Goal: Task Accomplishment & Management: Manage account settings

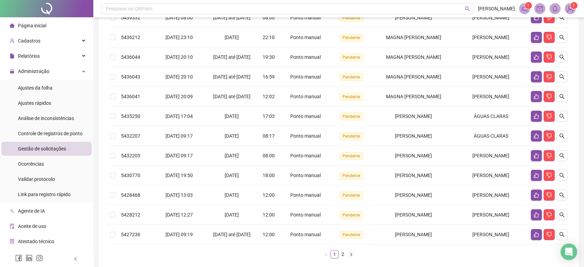
scroll to position [153, 0]
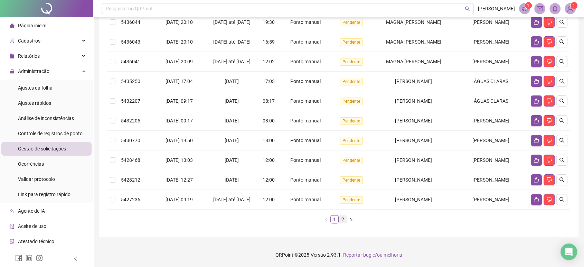
click at [343, 223] on link "2" at bounding box center [343, 219] width 8 height 8
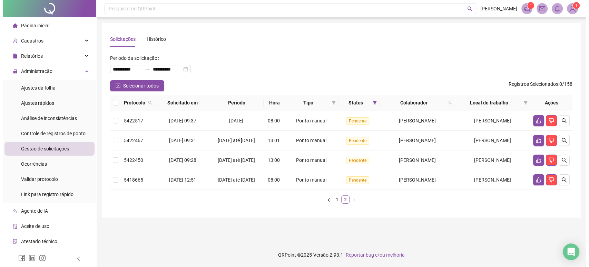
scroll to position [0, 0]
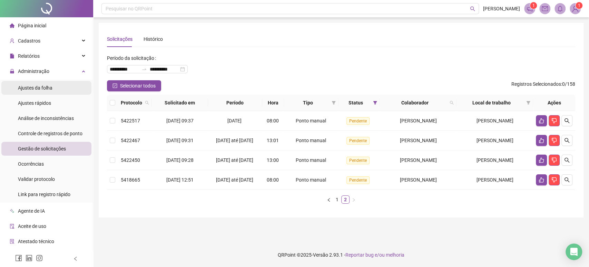
click at [54, 85] on li "Ajustes da folha" at bounding box center [46, 88] width 90 height 14
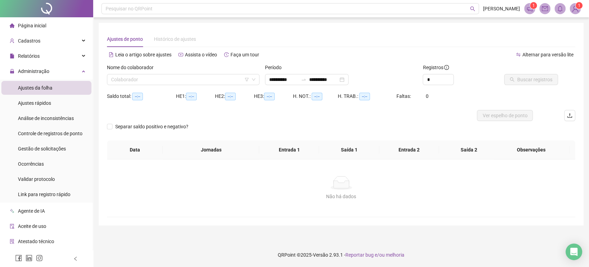
type input "**********"
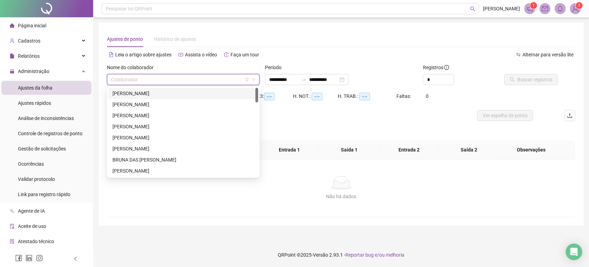
click at [166, 78] on input "search" at bounding box center [180, 79] width 138 height 10
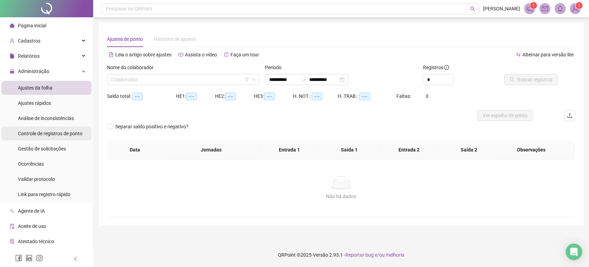
click at [58, 132] on span "Controle de registros de ponto" at bounding box center [50, 134] width 65 height 6
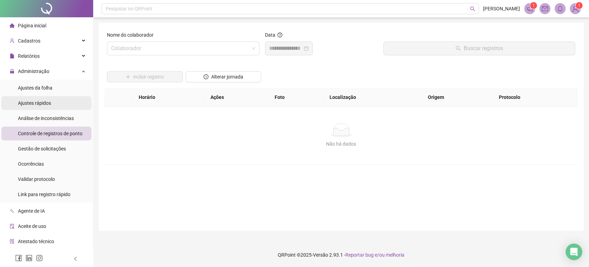
click at [56, 98] on li "Ajustes rápidos" at bounding box center [46, 103] width 90 height 14
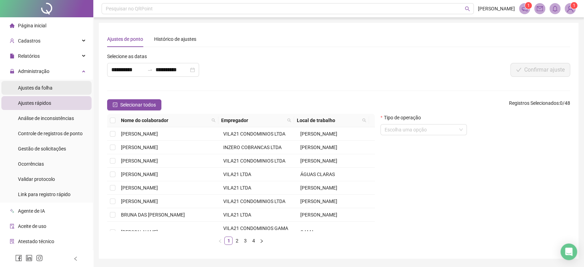
click at [57, 88] on li "Ajustes da folha" at bounding box center [46, 88] width 90 height 14
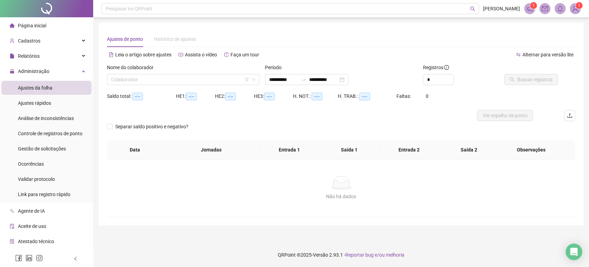
type input "**********"
click at [55, 66] on div "Administração" at bounding box center [46, 71] width 90 height 14
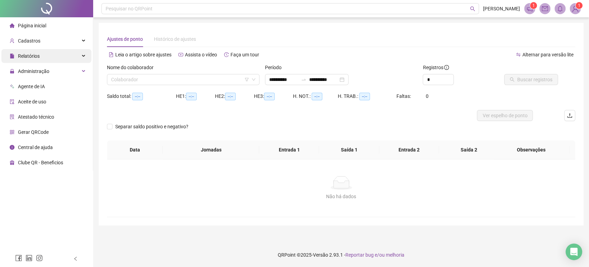
click at [57, 54] on div "Relatórios" at bounding box center [46, 56] width 90 height 14
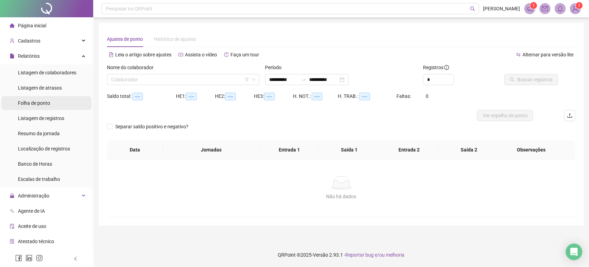
click at [48, 104] on span "Folha de ponto" at bounding box center [34, 103] width 32 height 6
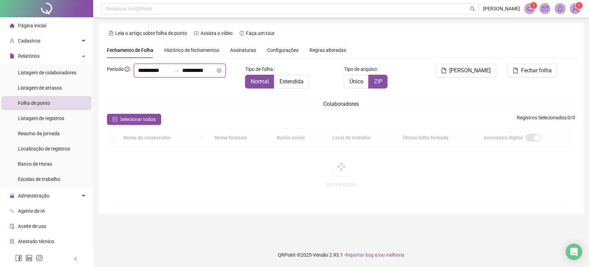
click at [146, 75] on input "**********" at bounding box center [154, 70] width 33 height 8
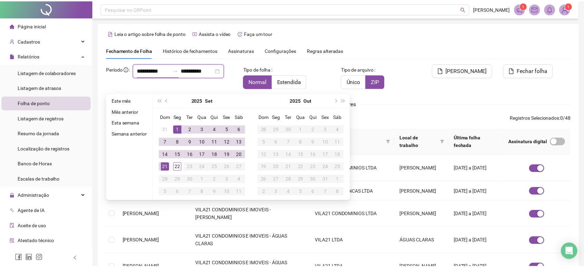
scroll to position [8, 0]
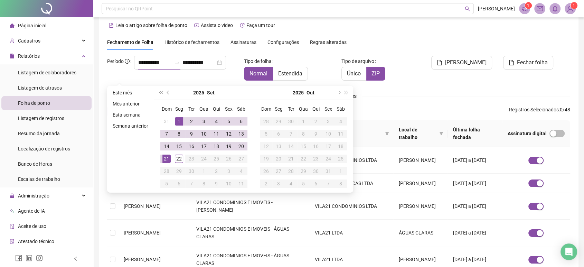
click at [169, 92] on button "prev-year" at bounding box center [168, 93] width 8 height 14
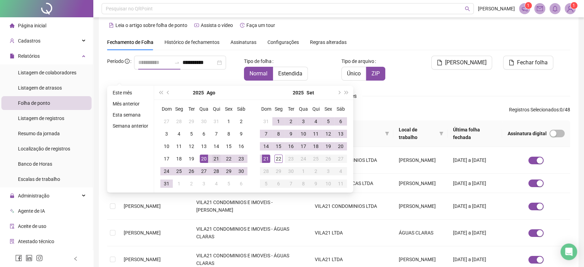
type input "**********"
click at [212, 156] on div "21" at bounding box center [216, 158] width 8 height 8
type input "**********"
click at [342, 146] on div "20" at bounding box center [340, 146] width 8 height 8
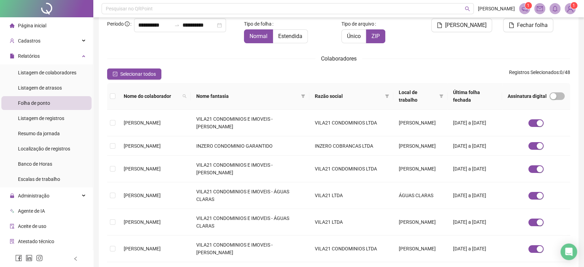
scroll to position [46, 0]
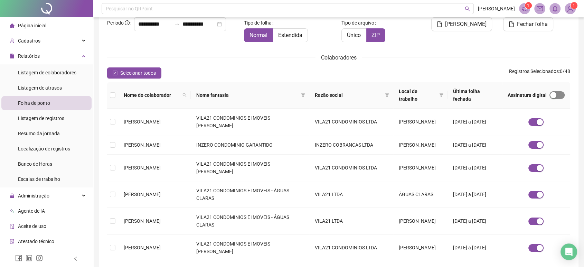
click at [557, 96] on span "button" at bounding box center [556, 95] width 15 height 8
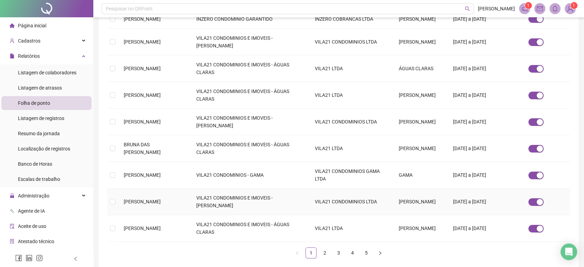
scroll to position [200, 0]
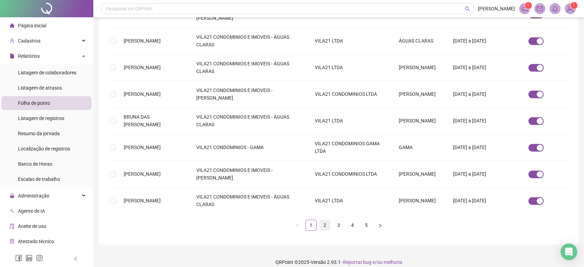
click at [328, 230] on link "2" at bounding box center [324, 225] width 10 height 10
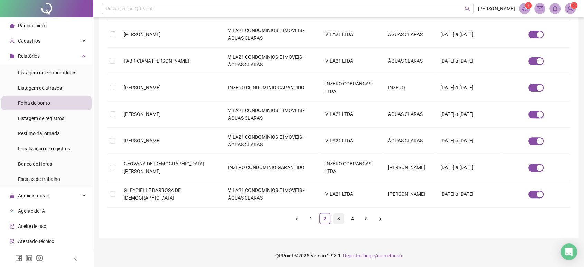
click at [341, 219] on link "3" at bounding box center [338, 218] width 10 height 10
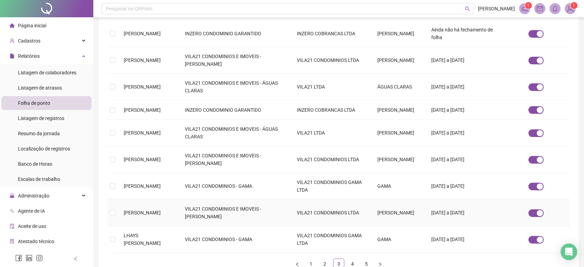
scroll to position [161, 0]
click at [350, 262] on link "4" at bounding box center [352, 263] width 10 height 10
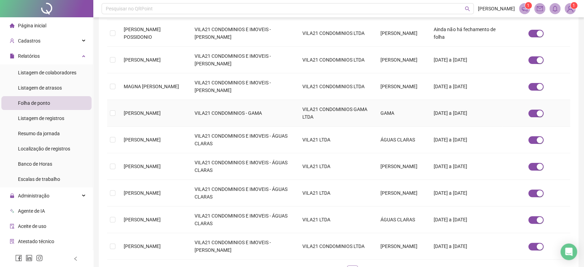
scroll to position [8, 0]
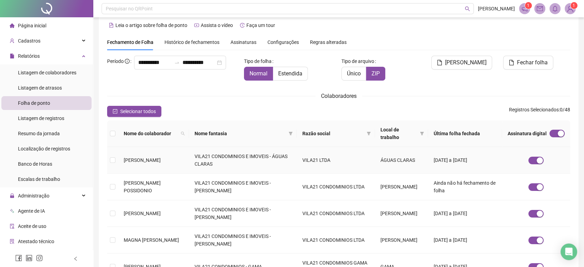
click at [237, 164] on td "VILA21 CONDOMINIOS E IMOVEIS - ÁGUAS CLARAS" at bounding box center [243, 160] width 108 height 27
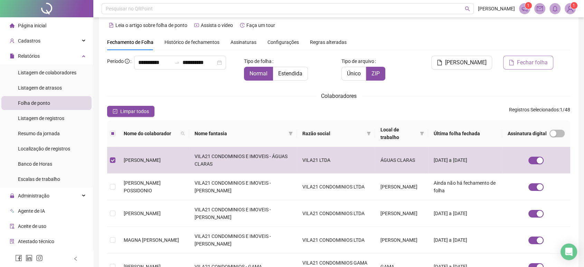
click at [543, 61] on span "Fechar folha" at bounding box center [532, 62] width 31 height 8
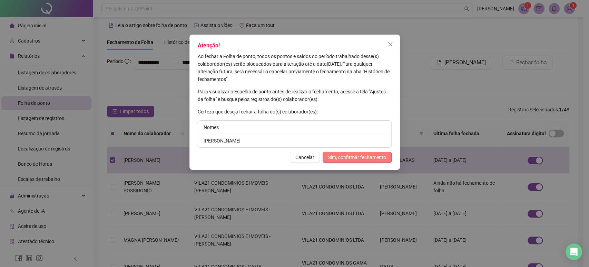
click at [348, 153] on button "Sim, confirmar fechamento" at bounding box center [357, 157] width 69 height 11
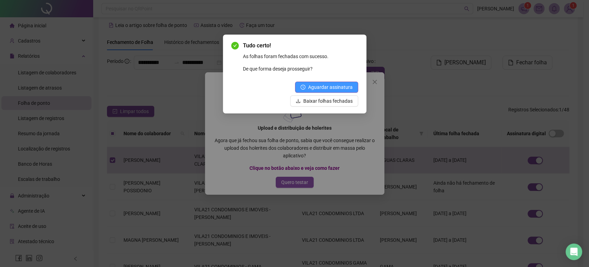
click at [335, 88] on span "Aguardar assinatura" at bounding box center [330, 87] width 45 height 8
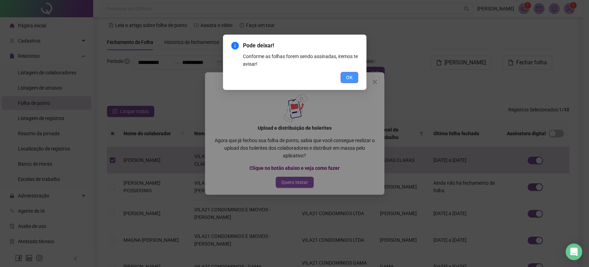
click at [346, 72] on button "OK" at bounding box center [350, 77] width 18 height 11
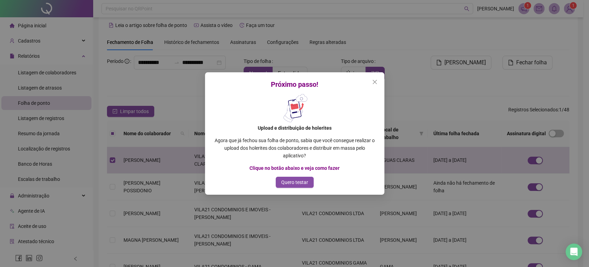
click at [368, 79] on div "Próximo passo!" at bounding box center [294, 84] width 163 height 10
click at [375, 84] on icon "close" at bounding box center [375, 82] width 6 height 6
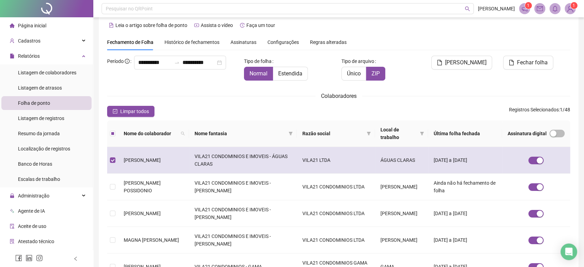
click at [161, 154] on td "LORRANY TRAJANO FERREIRA" at bounding box center [153, 160] width 71 height 27
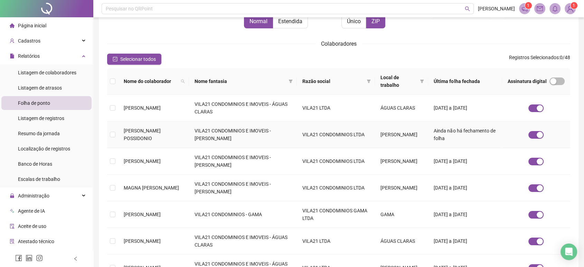
scroll to position [213, 0]
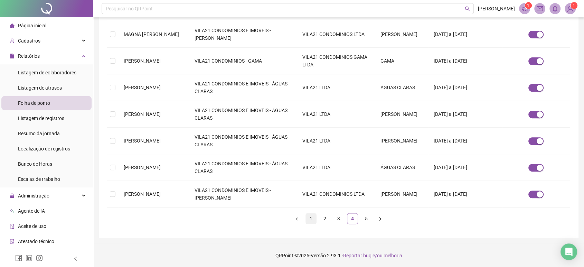
click at [307, 215] on link "1" at bounding box center [311, 218] width 10 height 10
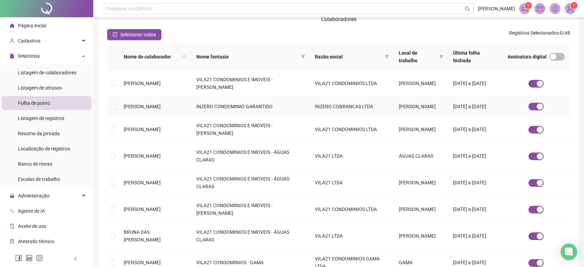
click at [176, 112] on td "[PERSON_NAME]" at bounding box center [154, 106] width 73 height 19
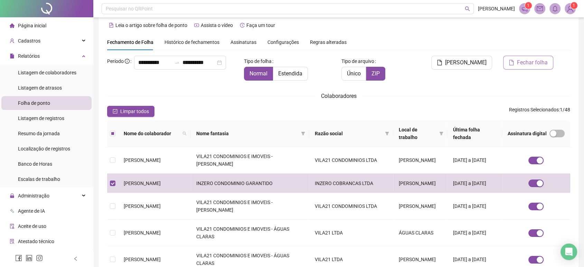
click at [514, 63] on button "Fechar folha" at bounding box center [528, 63] width 50 height 14
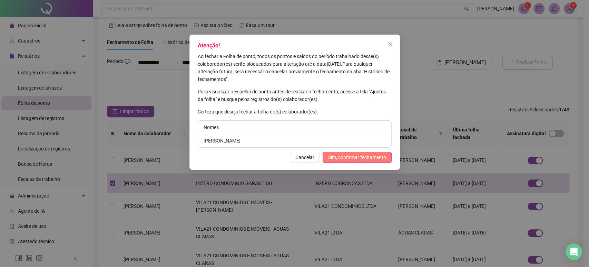
click at [360, 156] on span "Sim, confirmar fechamento" at bounding box center [357, 157] width 58 height 8
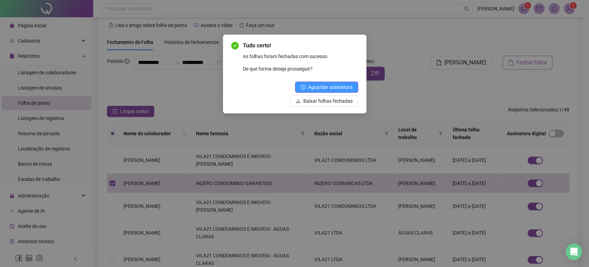
click at [338, 83] on button "Aguardar assinatura" at bounding box center [326, 86] width 63 height 11
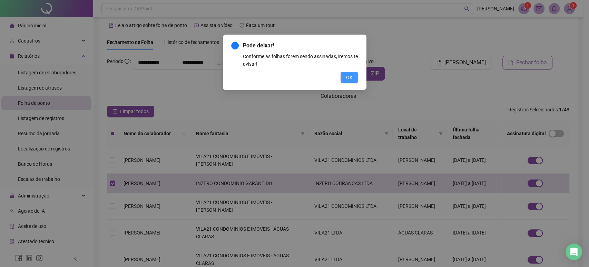
click at [355, 83] on button "OK" at bounding box center [350, 77] width 18 height 11
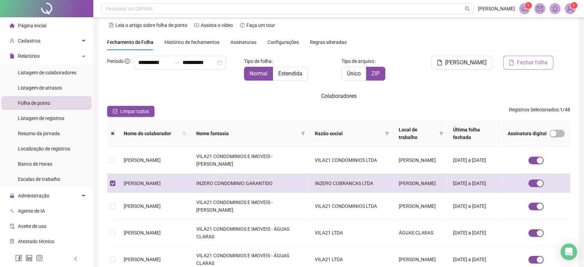
click at [153, 184] on span "[PERSON_NAME]" at bounding box center [142, 183] width 37 height 6
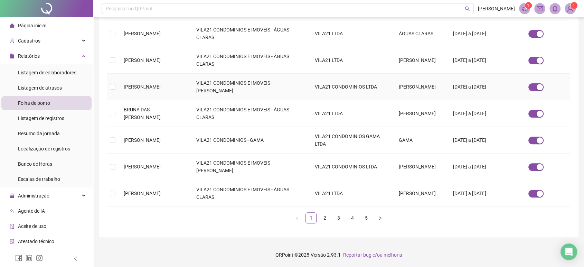
scroll to position [213, 0]
click at [343, 216] on link "3" at bounding box center [338, 217] width 10 height 10
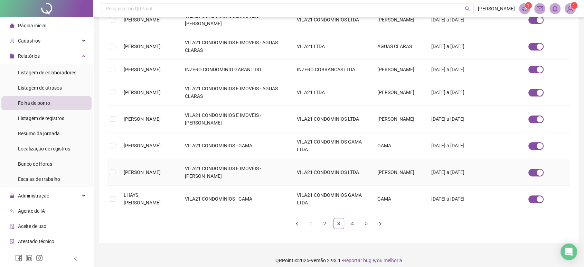
scroll to position [206, 0]
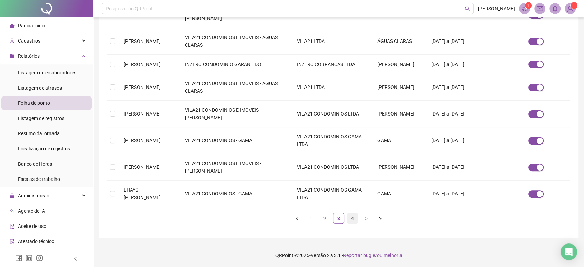
click at [349, 217] on link "4" at bounding box center [352, 218] width 10 height 10
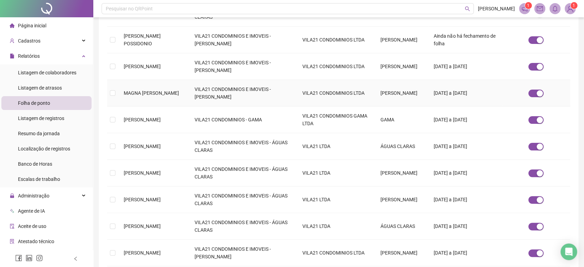
scroll to position [161, 0]
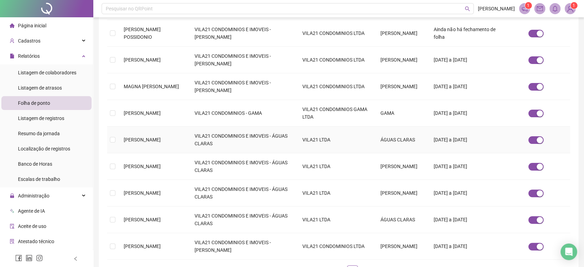
click at [161, 139] on span "[PERSON_NAME]" at bounding box center [142, 140] width 37 height 6
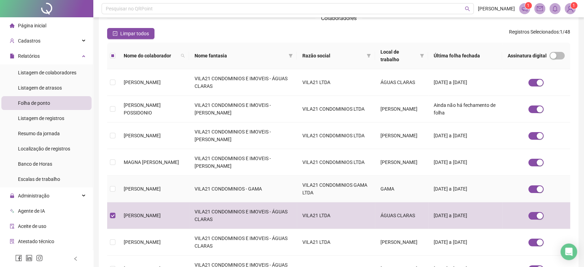
scroll to position [8, 0]
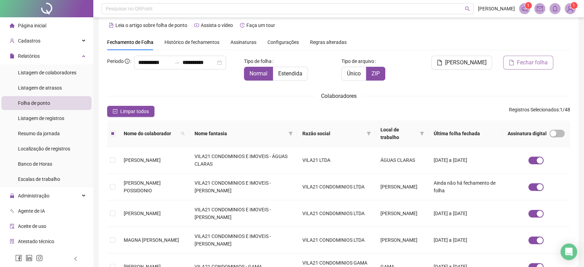
click at [536, 58] on span "Fechar folha" at bounding box center [532, 62] width 31 height 8
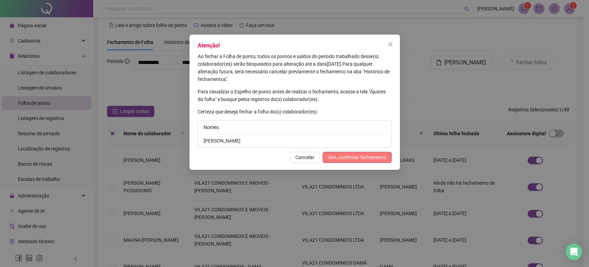
click at [376, 153] on span "Sim, confirmar fechamento" at bounding box center [357, 157] width 58 height 8
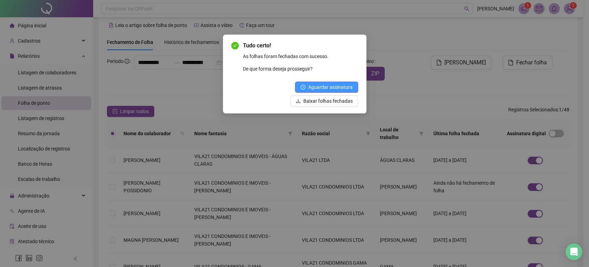
click at [341, 85] on span "Aguardar assinatura" at bounding box center [330, 87] width 45 height 8
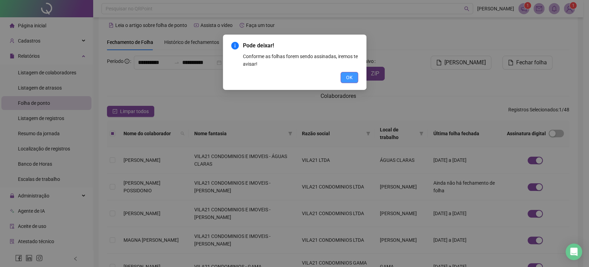
click at [347, 74] on span "OK" at bounding box center [349, 78] width 7 height 8
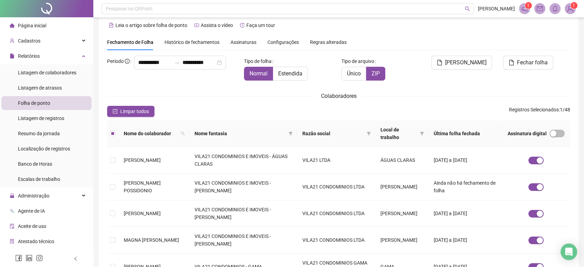
click at [250, 41] on span "Assinaturas" at bounding box center [243, 42] width 26 height 5
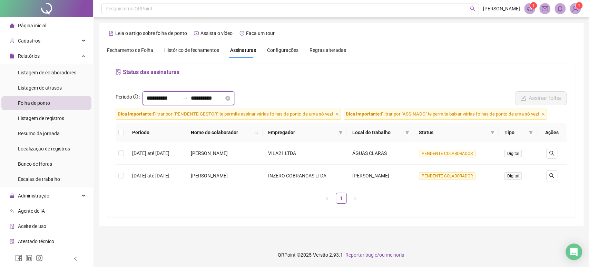
click at [204, 99] on input "**********" at bounding box center [207, 98] width 33 height 8
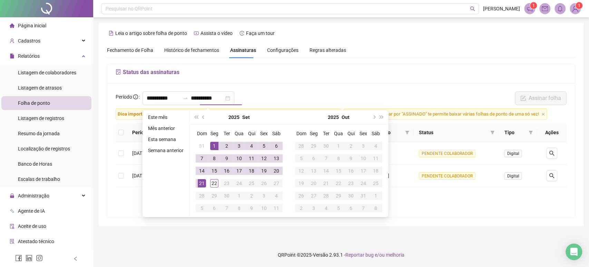
click at [437, 85] on div "**********" at bounding box center [341, 150] width 468 height 134
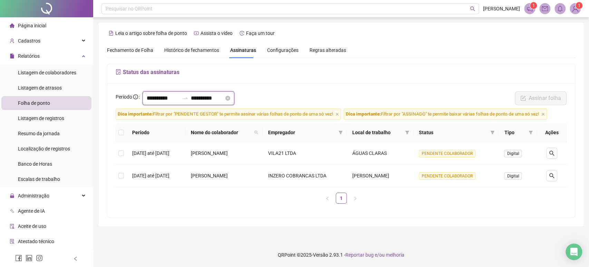
click at [213, 97] on input "**********" at bounding box center [207, 98] width 33 height 8
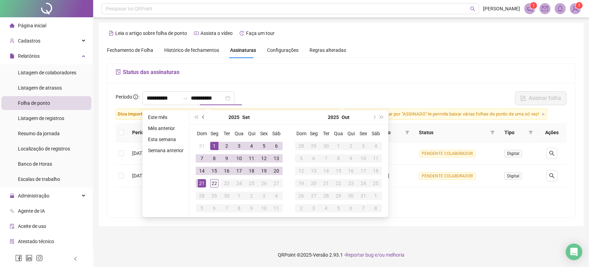
click at [204, 116] on span "prev-year" at bounding box center [203, 116] width 3 height 3
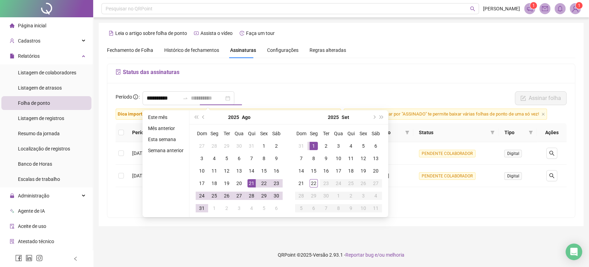
type input "**********"
click at [248, 182] on div "21" at bounding box center [252, 183] width 8 height 8
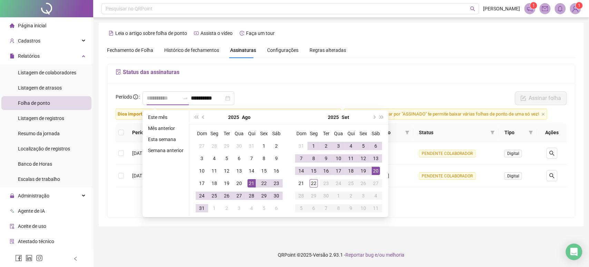
click at [376, 171] on div "20" at bounding box center [376, 170] width 8 height 8
type input "**********"
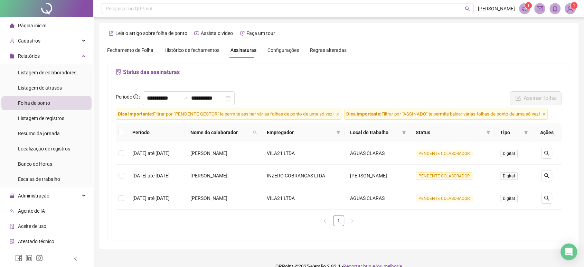
click at [141, 52] on span "Fechamento de Folha" at bounding box center [130, 50] width 46 height 6
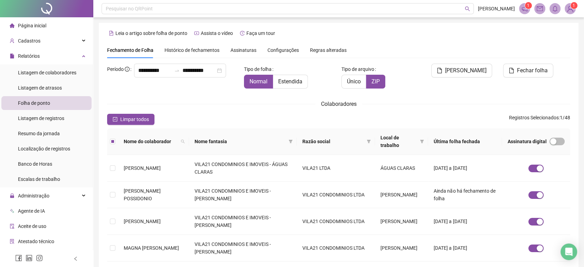
type input "**********"
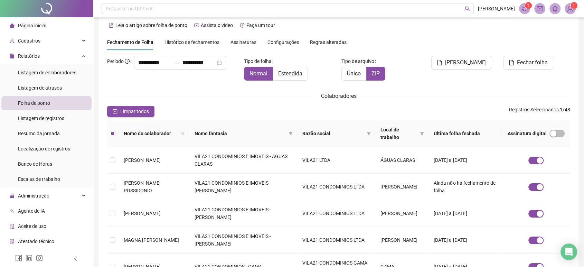
click at [163, 83] on div "**********" at bounding box center [172, 71] width 137 height 30
click at [174, 65] on icon "swap-right" at bounding box center [177, 63] width 6 height 6
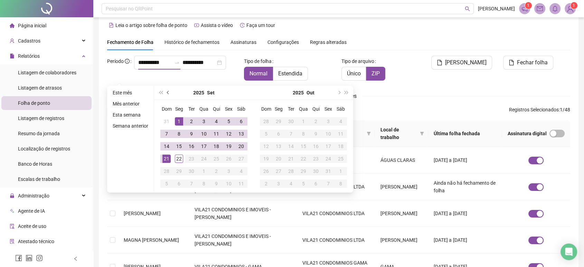
click at [167, 92] on span "prev-year" at bounding box center [168, 92] width 3 height 3
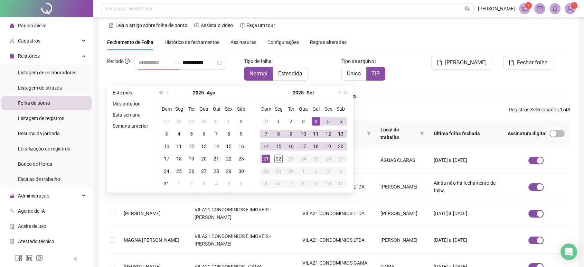
type input "**********"
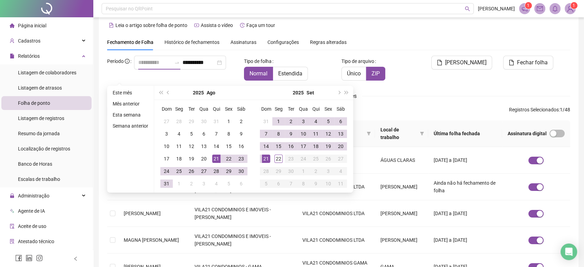
click at [215, 160] on div "21" at bounding box center [216, 158] width 8 height 8
type input "**********"
click at [340, 149] on div "20" at bounding box center [340, 146] width 8 height 8
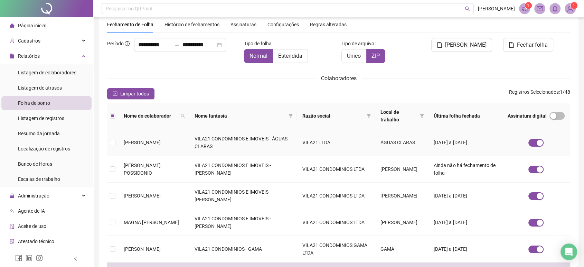
scroll to position [85, 0]
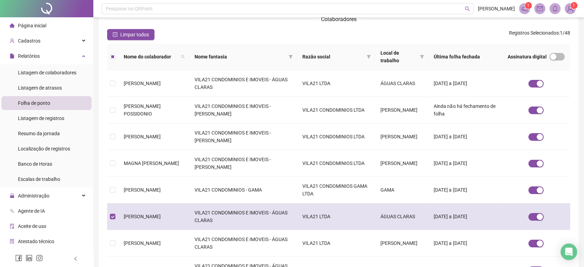
click at [162, 207] on td "[PERSON_NAME]" at bounding box center [153, 216] width 71 height 27
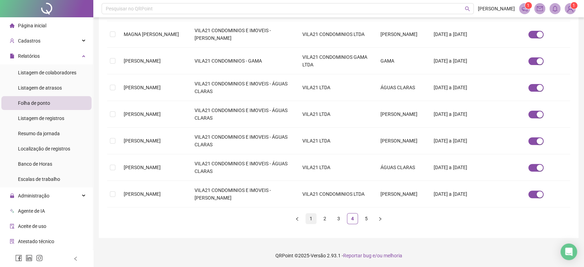
click at [310, 217] on link "1" at bounding box center [311, 218] width 10 height 10
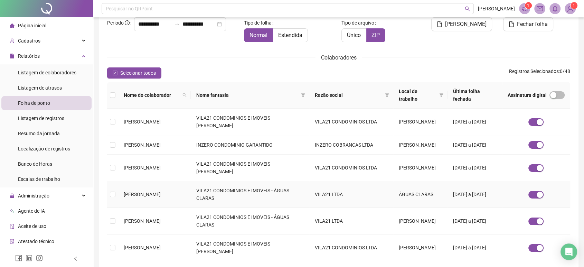
click at [166, 193] on td "[PERSON_NAME]" at bounding box center [154, 194] width 73 height 27
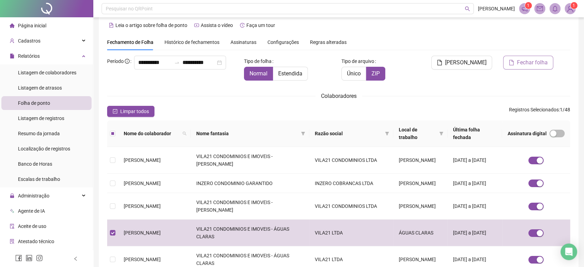
click at [530, 65] on span "Fechar folha" at bounding box center [532, 62] width 31 height 8
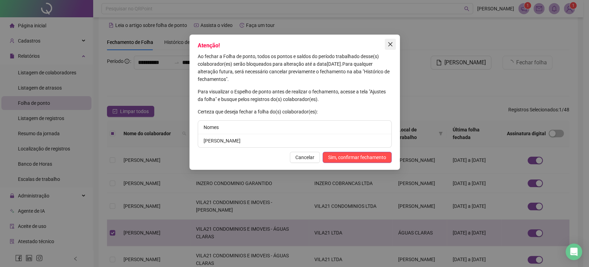
click at [391, 41] on button "Close" at bounding box center [390, 44] width 11 height 11
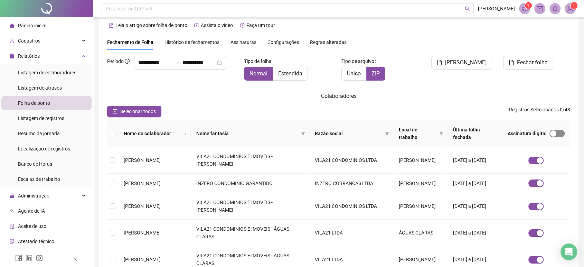
click at [556, 131] on span "button" at bounding box center [556, 133] width 15 height 8
click at [133, 244] on td "[PERSON_NAME]" at bounding box center [154, 232] width 73 height 27
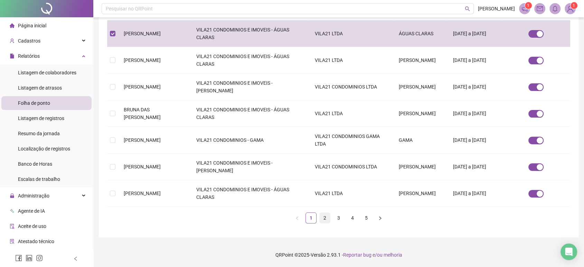
click at [326, 216] on link "2" at bounding box center [324, 217] width 10 height 10
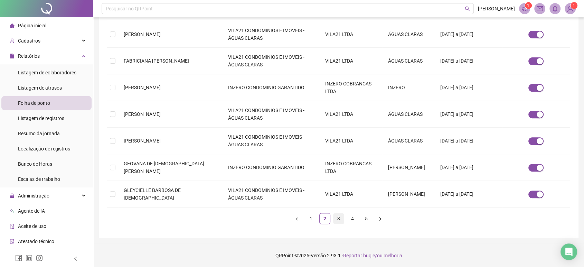
click at [336, 218] on link "3" at bounding box center [338, 218] width 10 height 10
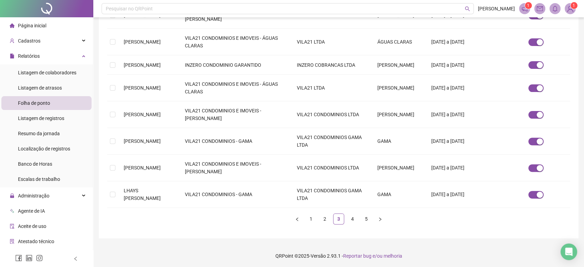
scroll to position [206, 0]
click at [348, 218] on link "4" at bounding box center [352, 218] width 10 height 10
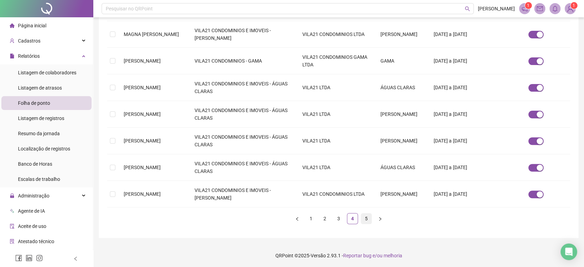
click at [362, 217] on link "5" at bounding box center [366, 218] width 10 height 10
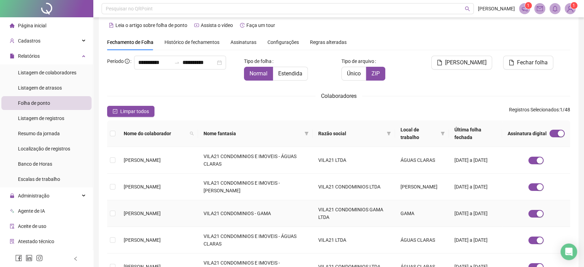
scroll to position [160, 0]
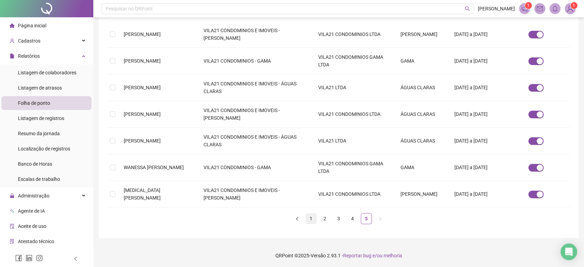
click at [312, 217] on link "1" at bounding box center [311, 218] width 10 height 10
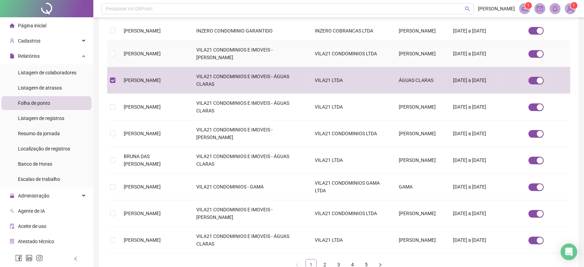
scroll to position [8, 0]
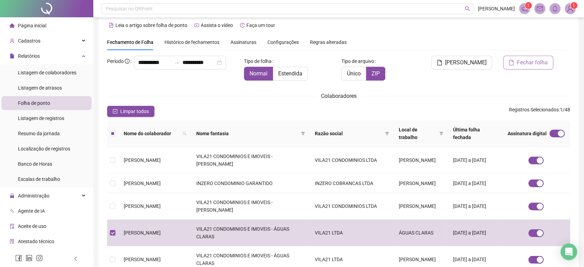
click at [536, 62] on span "Fechar folha" at bounding box center [532, 62] width 31 height 8
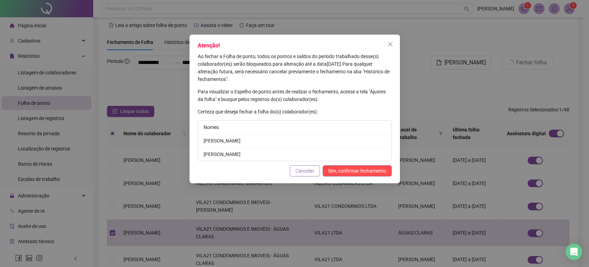
click at [304, 169] on span "Cancelar" at bounding box center [305, 171] width 19 height 8
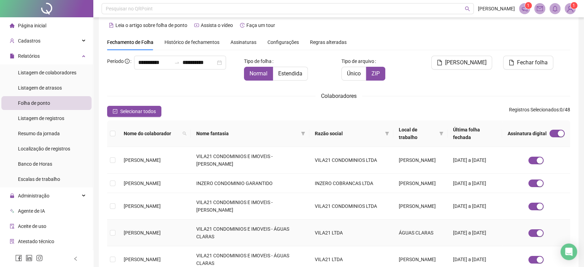
click at [161, 235] on span "[PERSON_NAME]" at bounding box center [142, 233] width 37 height 6
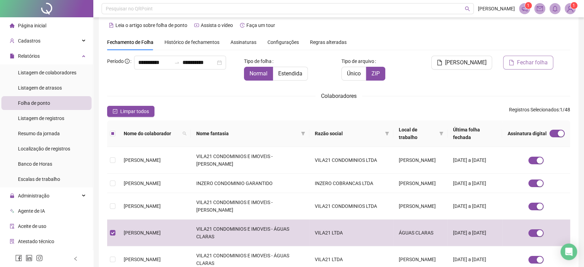
click at [528, 65] on span "Fechar folha" at bounding box center [532, 62] width 31 height 8
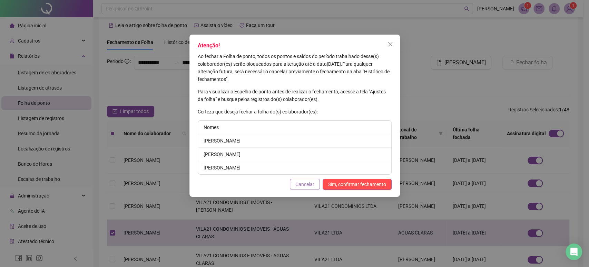
click at [307, 186] on span "Cancelar" at bounding box center [305, 184] width 19 height 8
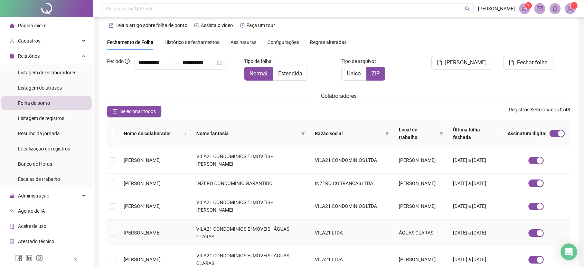
click at [145, 232] on td "[PERSON_NAME]" at bounding box center [154, 232] width 73 height 27
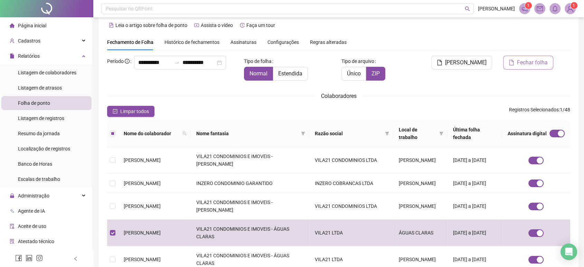
click at [535, 67] on button "Fechar folha" at bounding box center [528, 63] width 50 height 14
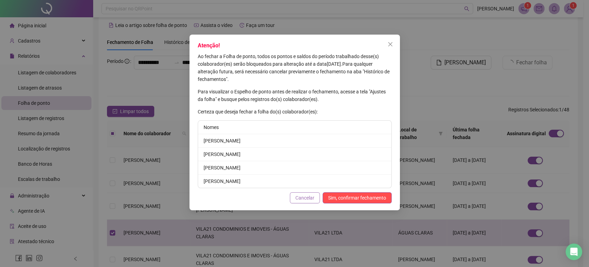
click at [305, 195] on span "Cancelar" at bounding box center [305, 198] width 19 height 8
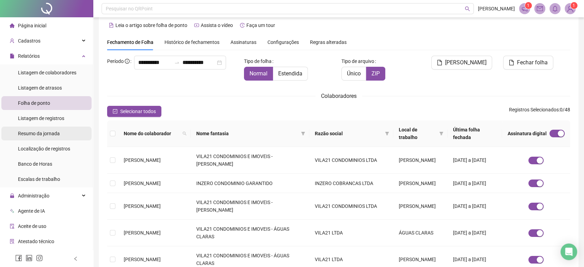
click at [30, 131] on span "Resumo da jornada" at bounding box center [39, 134] width 42 height 6
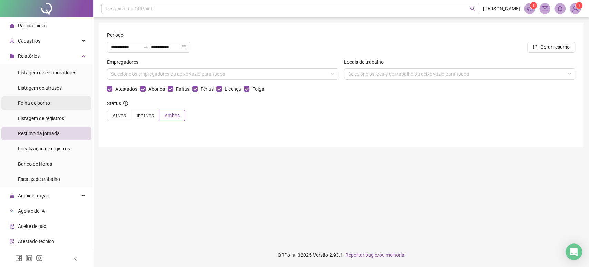
click at [50, 100] on li "Folha de ponto" at bounding box center [46, 103] width 90 height 14
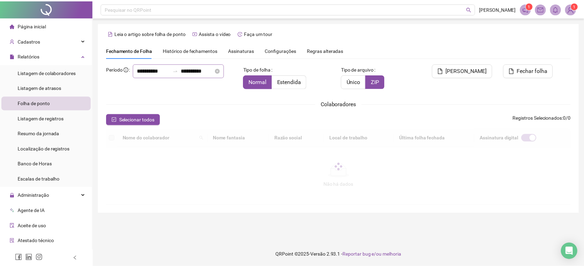
scroll to position [8, 0]
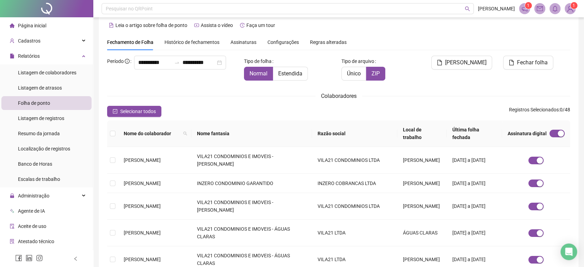
click at [154, 66] on div "**********" at bounding box center [172, 63] width 131 height 14
click at [174, 65] on icon "swap-right" at bounding box center [177, 63] width 6 height 6
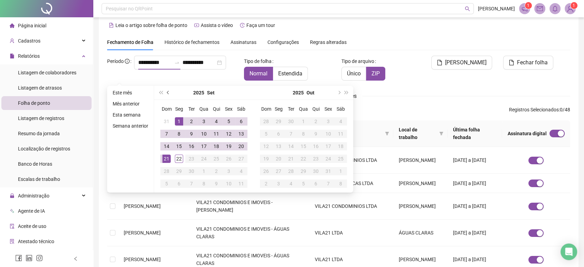
click at [170, 90] on button "prev-year" at bounding box center [168, 93] width 8 height 14
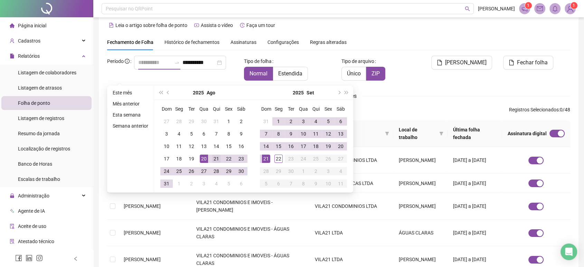
type input "**********"
click at [213, 157] on div "21" at bounding box center [216, 158] width 8 height 8
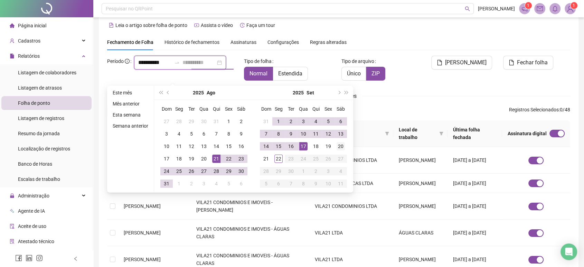
type input "**********"
click at [345, 146] on td "20" at bounding box center [340, 146] width 12 height 12
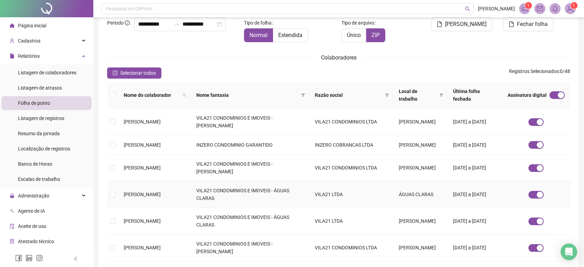
click at [184, 208] on td "[PERSON_NAME]" at bounding box center [154, 194] width 73 height 27
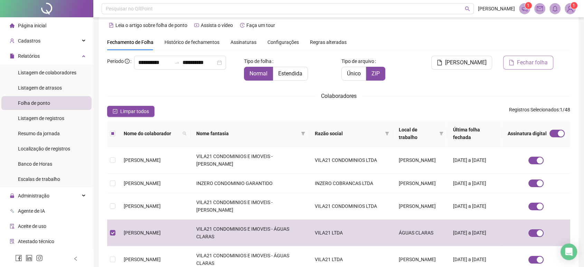
click at [525, 60] on span "Fechar folha" at bounding box center [532, 62] width 31 height 8
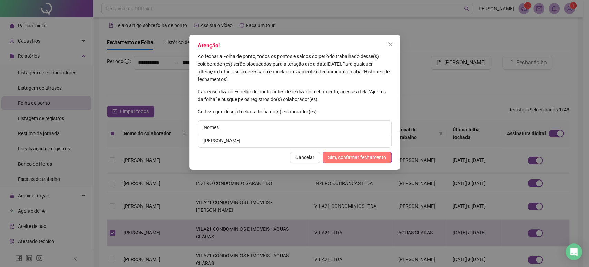
click at [336, 154] on span "Sim, confirmar fechamento" at bounding box center [357, 157] width 58 height 8
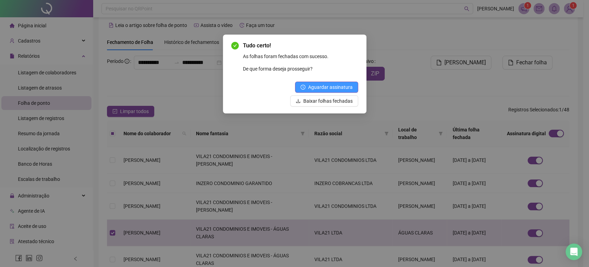
click at [324, 88] on span "Aguardar assinatura" at bounding box center [330, 87] width 45 height 8
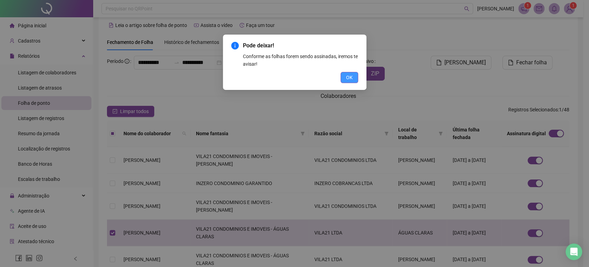
click at [346, 76] on span "OK" at bounding box center [349, 78] width 7 height 8
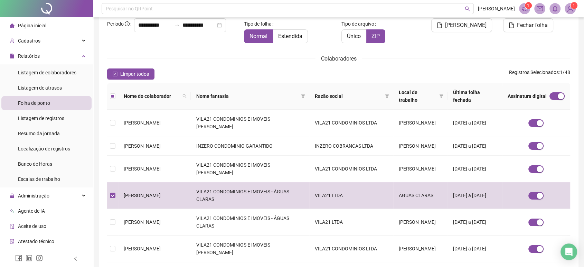
scroll to position [46, 0]
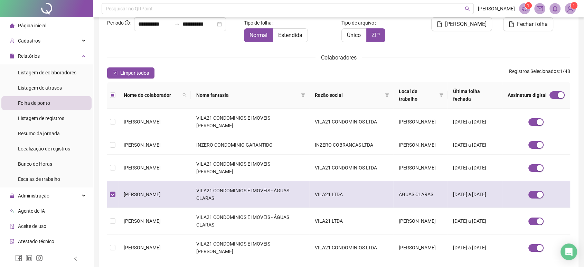
click at [145, 208] on td "[PERSON_NAME]" at bounding box center [154, 194] width 73 height 27
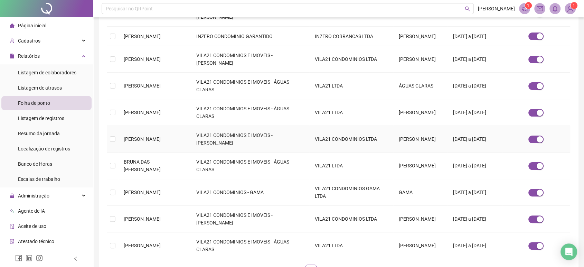
scroll to position [161, 0]
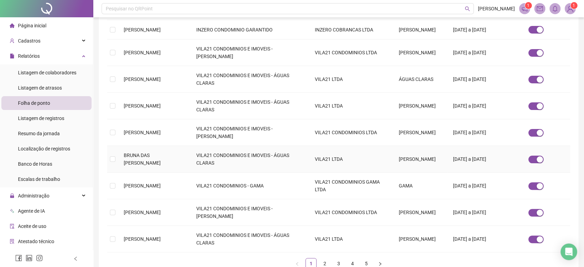
click at [191, 172] on td "BRUNA DAS [PERSON_NAME]" at bounding box center [154, 159] width 73 height 27
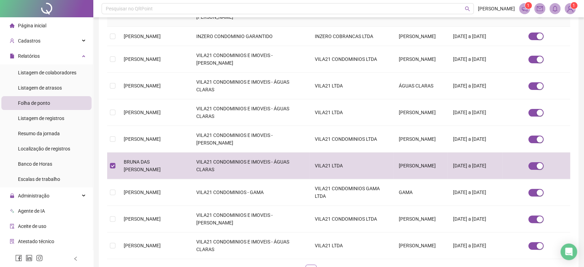
scroll to position [46, 0]
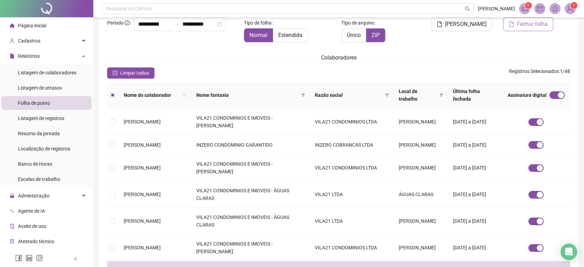
click at [537, 22] on span "Fechar folha" at bounding box center [532, 24] width 31 height 8
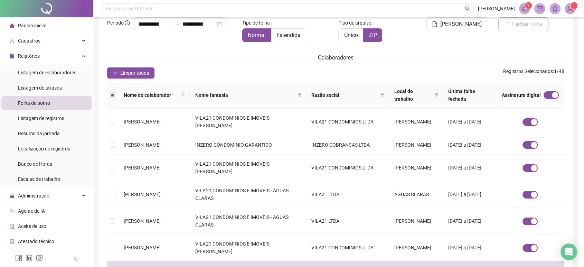
scroll to position [8, 0]
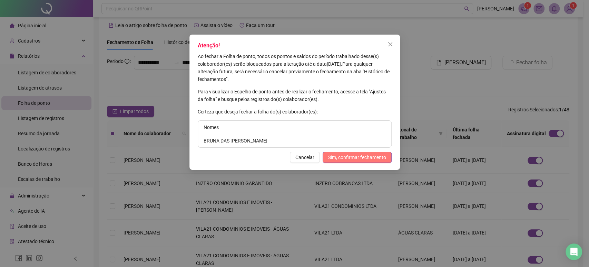
click at [364, 154] on span "Sim, confirmar fechamento" at bounding box center [357, 157] width 58 height 8
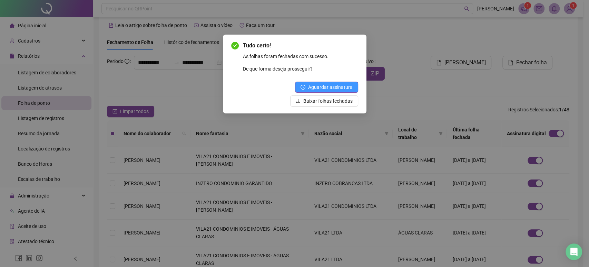
click at [340, 86] on span "Aguardar assinatura" at bounding box center [330, 87] width 45 height 8
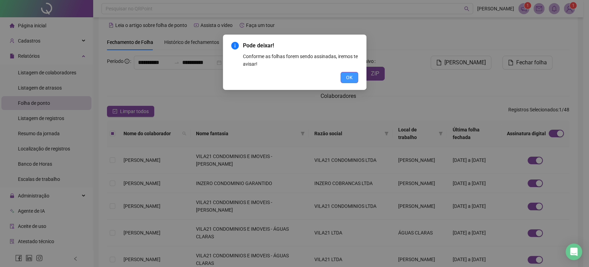
click at [351, 75] on span "OK" at bounding box center [349, 78] width 7 height 8
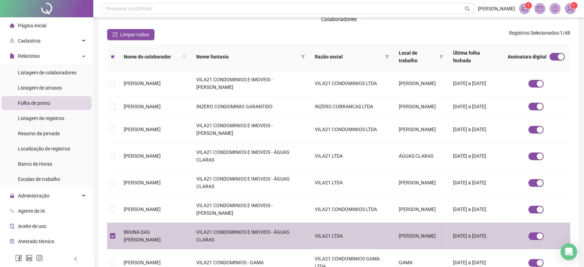
drag, startPoint x: 155, startPoint y: 252, endPoint x: 153, endPoint y: 246, distance: 6.2
click at [155, 249] on td "BRUNA DAS [PERSON_NAME]" at bounding box center [154, 235] width 73 height 27
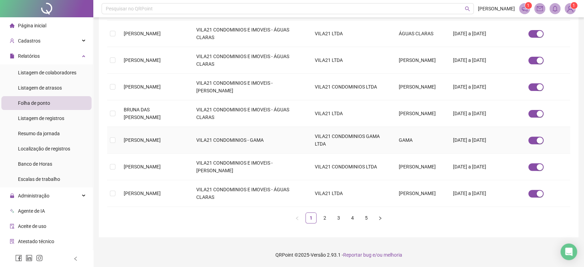
scroll to position [213, 0]
click at [324, 220] on link "2" at bounding box center [324, 217] width 10 height 10
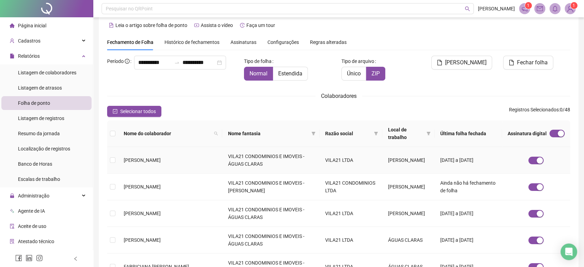
click at [155, 157] on span "[PERSON_NAME]" at bounding box center [142, 160] width 37 height 6
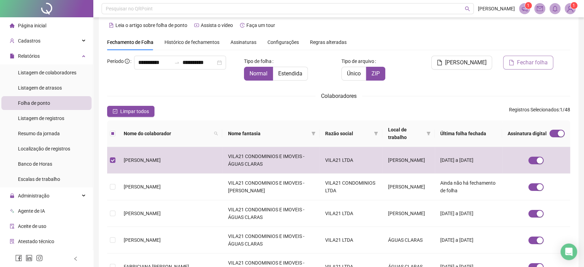
click at [512, 64] on icon "file" at bounding box center [511, 63] width 6 height 6
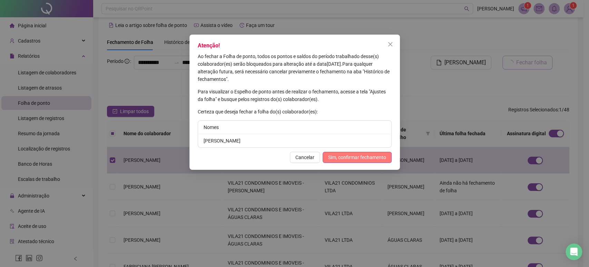
click at [363, 157] on span "Sim, confirmar fechamento" at bounding box center [357, 157] width 58 height 8
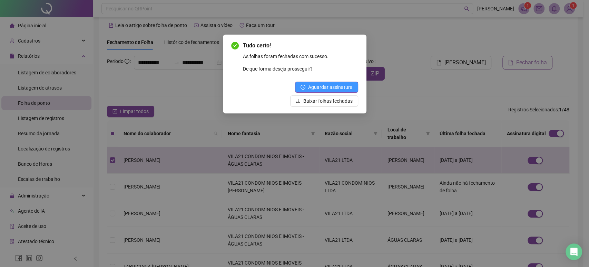
click at [334, 90] on span "Aguardar assinatura" at bounding box center [330, 87] width 45 height 8
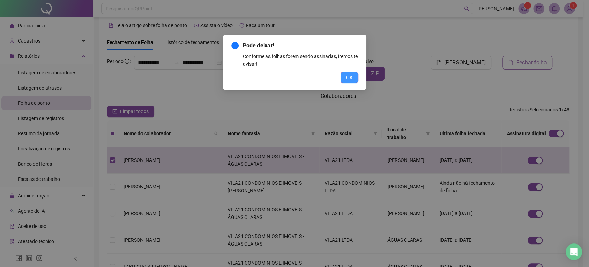
click at [344, 78] on button "OK" at bounding box center [350, 77] width 18 height 11
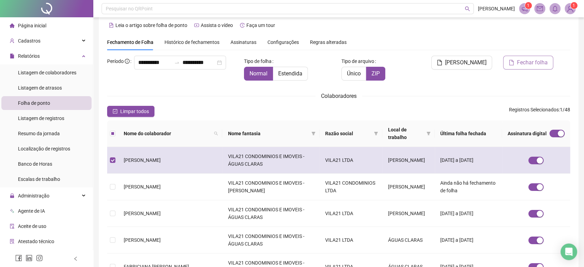
click at [187, 160] on td "[PERSON_NAME]" at bounding box center [170, 160] width 104 height 27
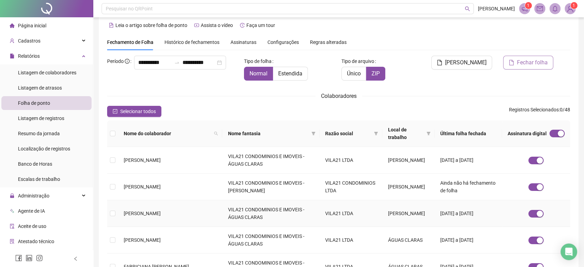
click at [149, 222] on td "EVELIM FABIANE RODRIGUES DE SOUZA" at bounding box center [170, 213] width 104 height 27
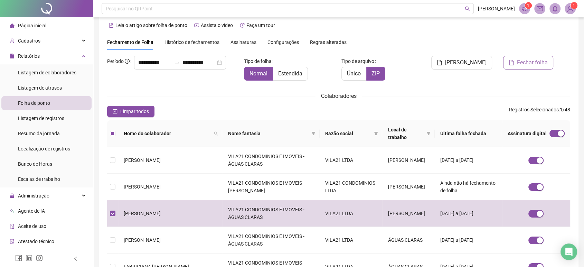
click at [517, 62] on span "Fechar folha" at bounding box center [532, 62] width 31 height 8
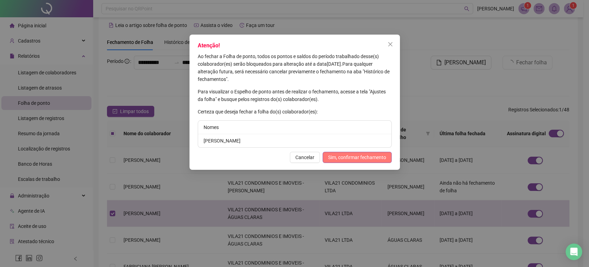
click at [363, 157] on span "Sim, confirmar fechamento" at bounding box center [357, 157] width 58 height 8
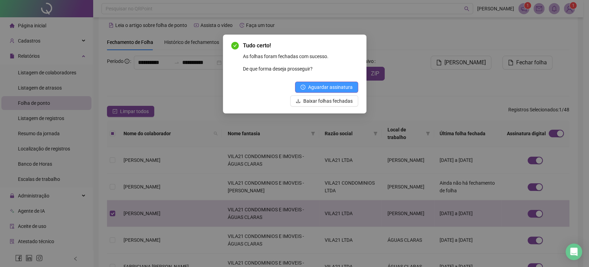
click at [331, 90] on span "Aguardar assinatura" at bounding box center [330, 87] width 45 height 8
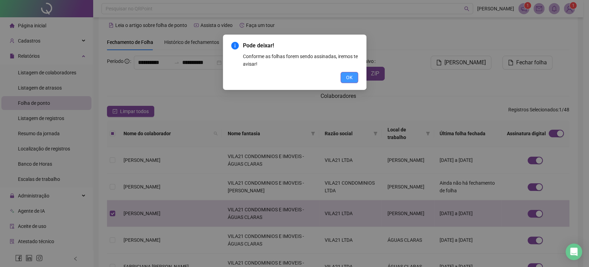
click at [352, 73] on button "OK" at bounding box center [350, 77] width 18 height 11
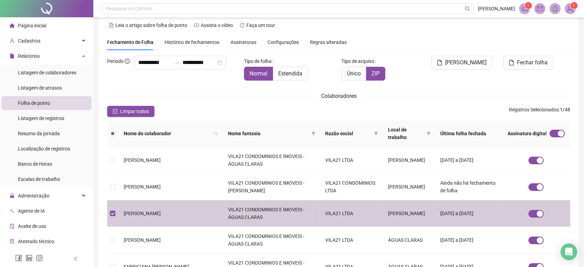
drag, startPoint x: 185, startPoint y: 210, endPoint x: 196, endPoint y: 169, distance: 42.6
click at [161, 211] on span "EVELIM FABIANE RODRIGUES DE SOUZA" at bounding box center [142, 213] width 37 height 6
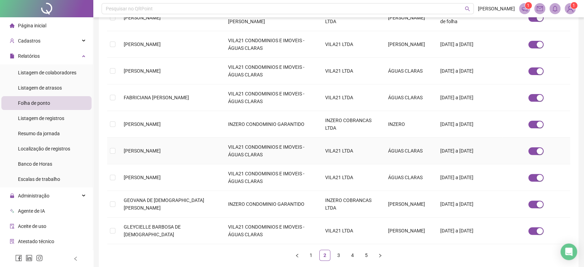
scroll to position [213, 0]
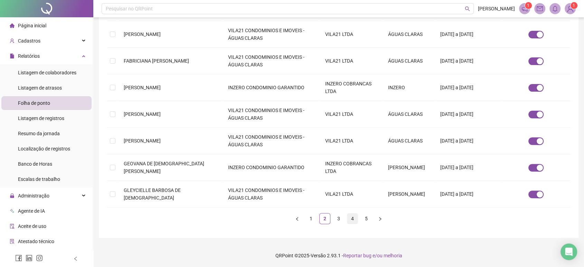
click at [357, 216] on li "4" at bounding box center [352, 218] width 11 height 11
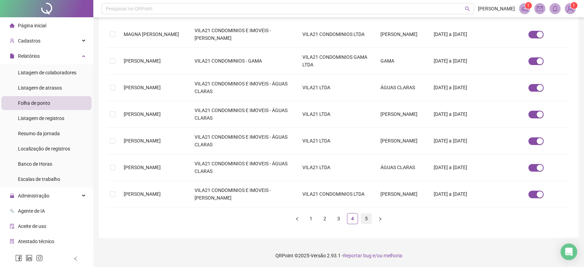
click at [369, 218] on link "5" at bounding box center [366, 218] width 10 height 10
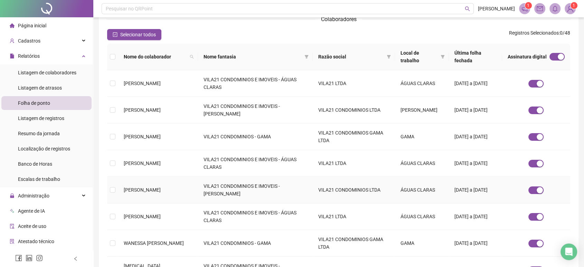
click at [182, 187] on td "THAIS PIRES DE SOUSA" at bounding box center [158, 189] width 80 height 27
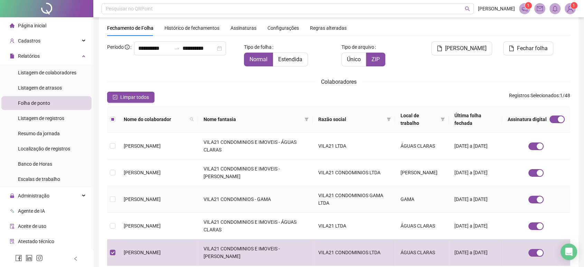
scroll to position [0, 0]
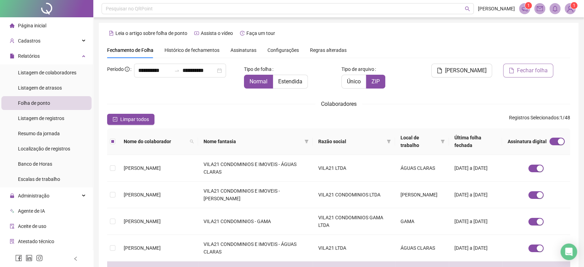
click at [522, 68] on span "Fechar folha" at bounding box center [532, 70] width 31 height 8
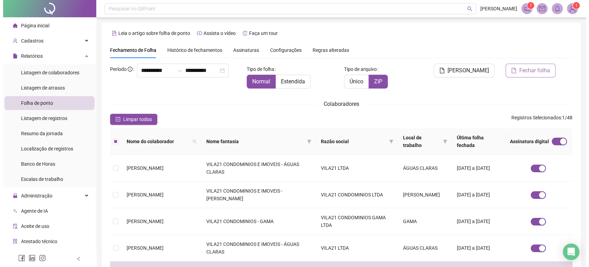
scroll to position [8, 0]
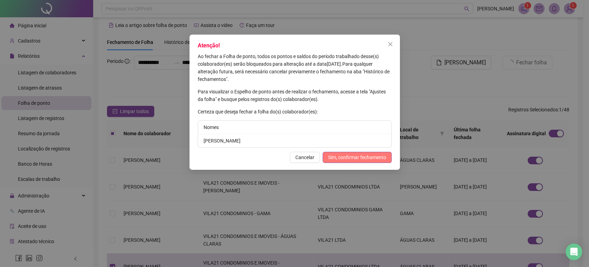
click at [376, 156] on span "Sim, confirmar fechamento" at bounding box center [357, 157] width 58 height 8
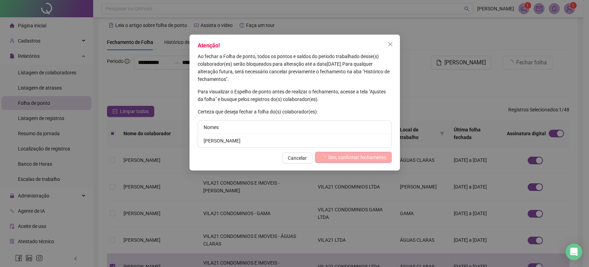
click at [368, 157] on span "Sim, confirmar fechamento" at bounding box center [357, 157] width 58 height 8
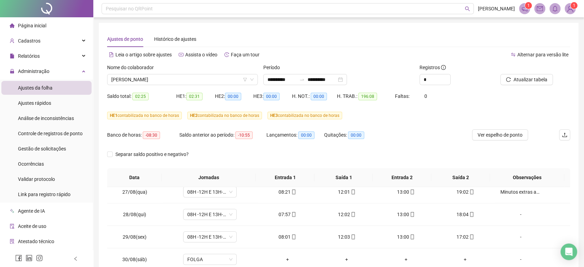
click at [192, 85] on div "Nome do colaborador THAIS PIRES DE SOUSA" at bounding box center [182, 77] width 156 height 27
click at [193, 75] on span "THAIS PIRES DE SOUSA" at bounding box center [182, 79] width 142 height 10
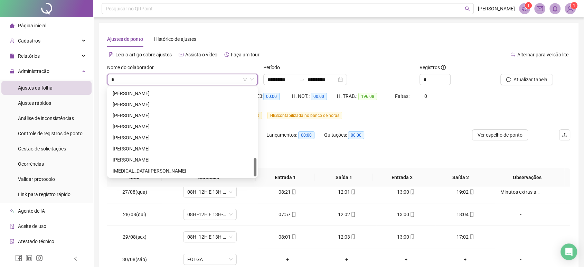
scroll to position [0, 0]
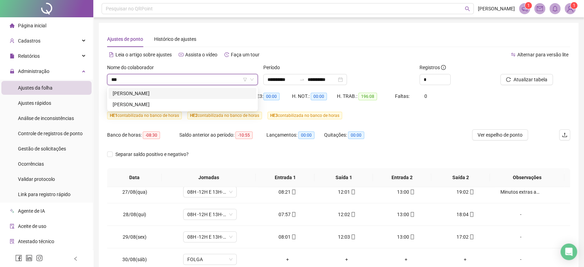
type input "****"
click at [187, 95] on div "LORRANY TRAJANO FERREIRA" at bounding box center [182, 93] width 139 height 8
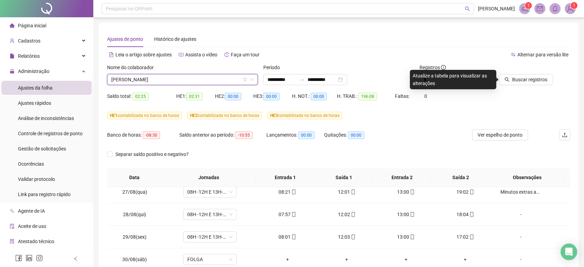
drag, startPoint x: 523, startPoint y: 73, endPoint x: 518, endPoint y: 65, distance: 9.4
click at [519, 68] on div at bounding box center [524, 69] width 55 height 10
click at [525, 81] on span "Buscar registros" at bounding box center [529, 80] width 35 height 8
click at [336, 82] on input "**********" at bounding box center [321, 80] width 29 height 8
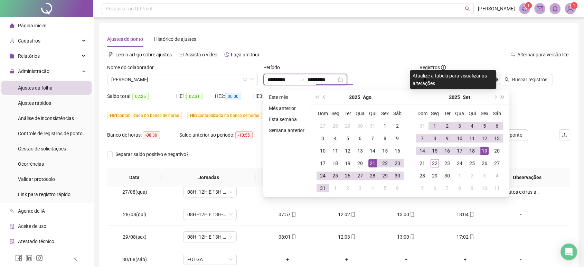
type input "**********"
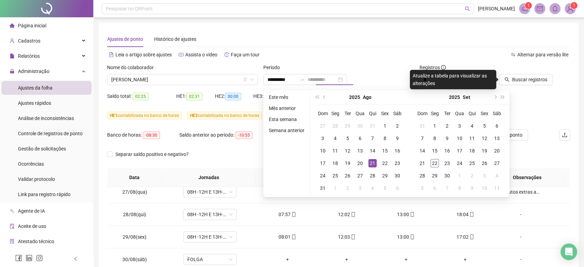
click at [373, 164] on div "21" at bounding box center [372, 163] width 8 height 8
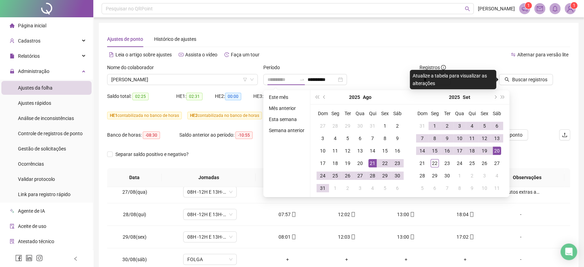
click at [492, 148] on div "20" at bounding box center [496, 150] width 8 height 8
type input "**********"
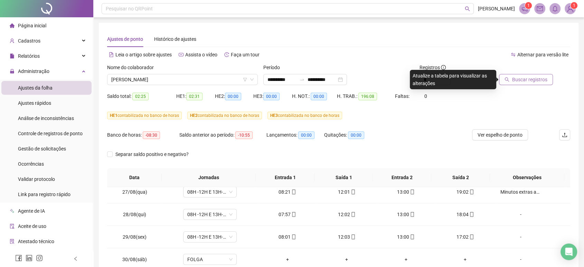
click at [527, 77] on span "Buscar registros" at bounding box center [529, 80] width 35 height 8
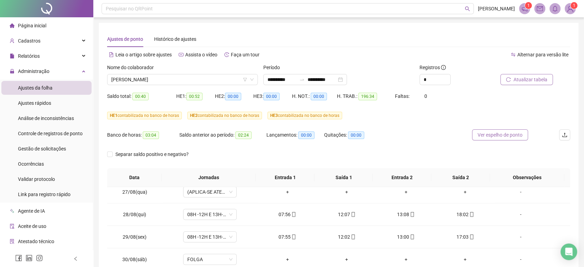
click at [511, 135] on span "Ver espelho de ponto" at bounding box center [499, 135] width 45 height 8
click at [64, 151] on span "Gestão de solicitações" at bounding box center [42, 149] width 48 height 6
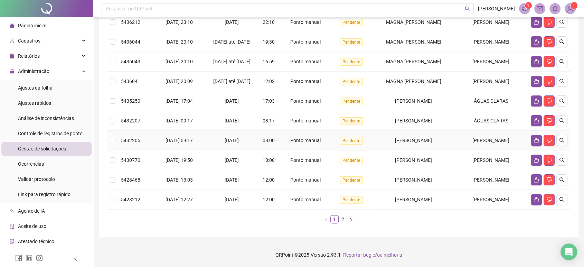
scroll to position [154, 0]
click at [344, 220] on link "2" at bounding box center [343, 219] width 8 height 8
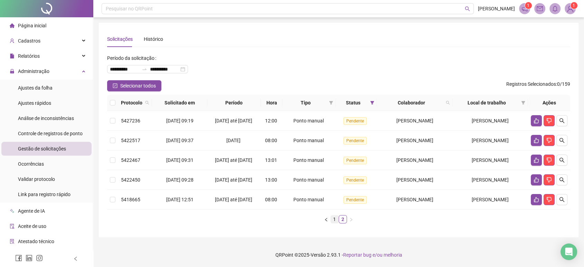
click at [335, 221] on link "1" at bounding box center [334, 219] width 8 height 8
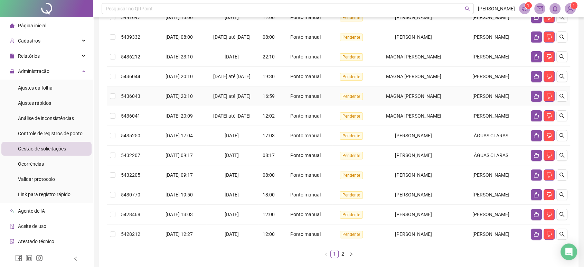
scroll to position [115, 0]
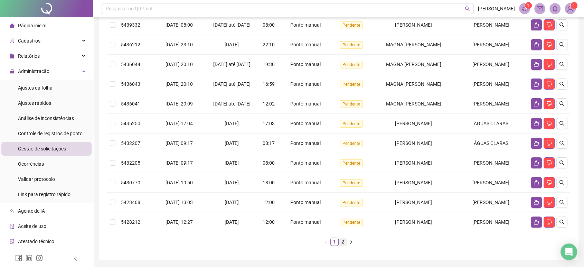
click at [342, 246] on li "2" at bounding box center [342, 241] width 8 height 8
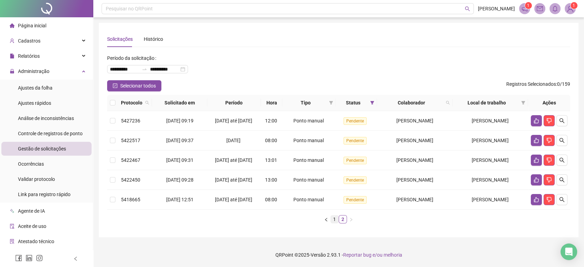
click at [334, 218] on link "1" at bounding box center [334, 219] width 8 height 8
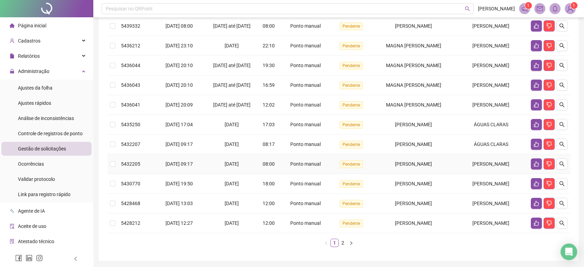
scroll to position [93, 0]
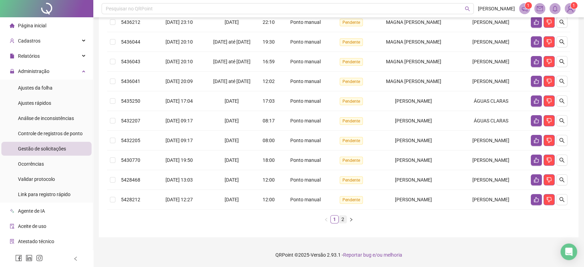
click at [339, 222] on link "2" at bounding box center [343, 219] width 8 height 8
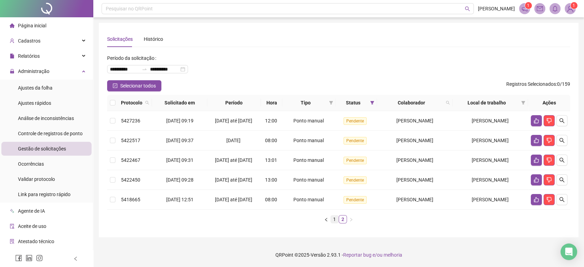
click at [333, 215] on link "1" at bounding box center [334, 219] width 8 height 8
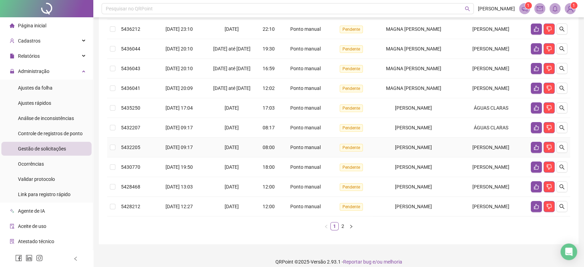
scroll to position [154, 0]
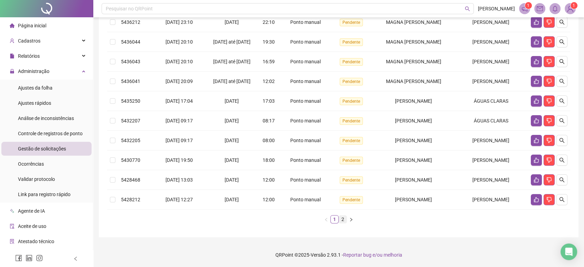
click at [342, 217] on link "2" at bounding box center [343, 219] width 8 height 8
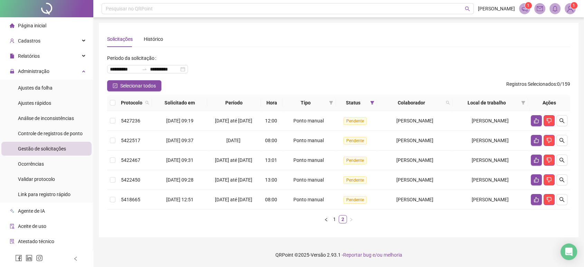
click at [42, 2] on div at bounding box center [46, 8] width 93 height 17
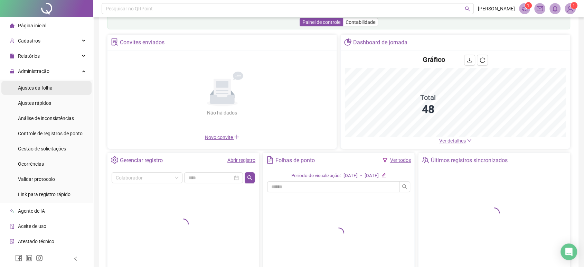
click at [38, 85] on span "Ajustes da folha" at bounding box center [35, 88] width 35 height 6
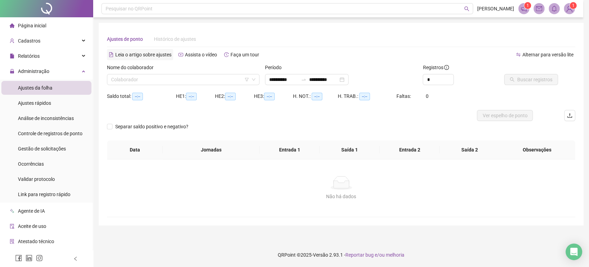
type input "**********"
click at [148, 79] on input "search" at bounding box center [180, 79] width 138 height 10
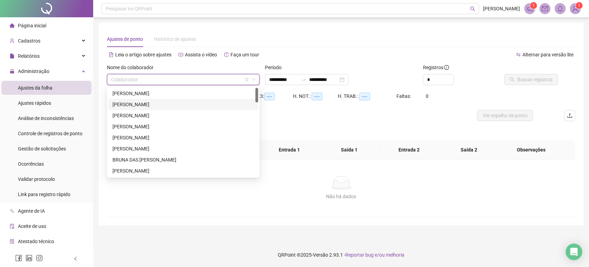
click at [136, 100] on div "[PERSON_NAME]" at bounding box center [183, 104] width 150 height 11
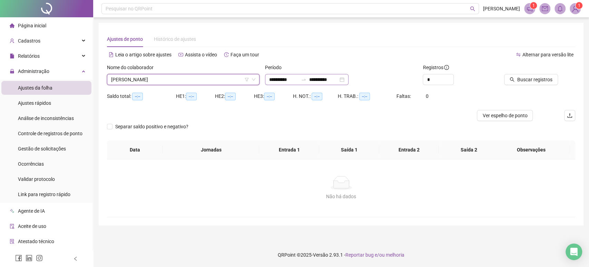
click at [307, 78] on icon "swap-right" at bounding box center [304, 80] width 6 height 6
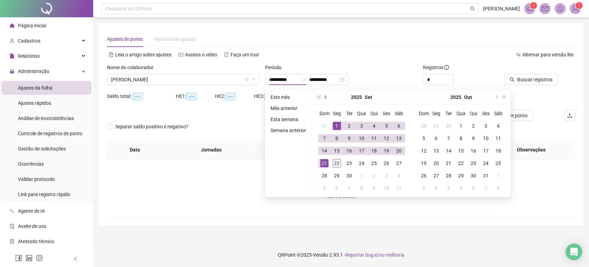
click at [327, 96] on span "prev-year" at bounding box center [326, 96] width 3 height 3
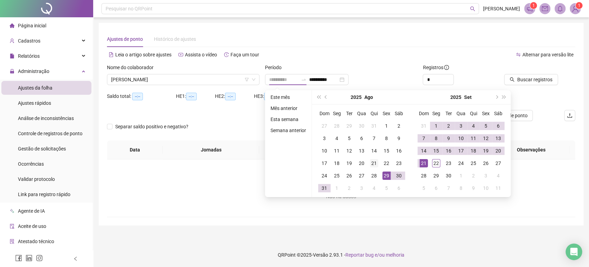
type input "**********"
click at [375, 164] on div "21" at bounding box center [374, 163] width 8 height 8
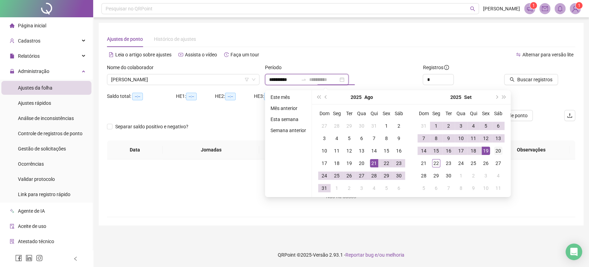
type input "**********"
click at [504, 148] on td "20" at bounding box center [498, 150] width 12 height 12
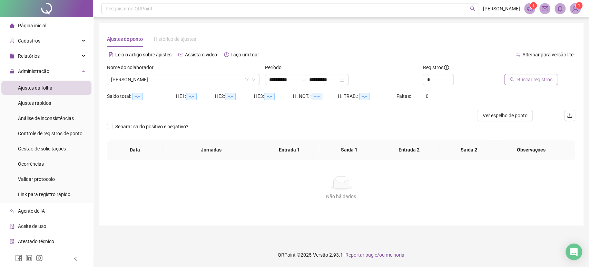
click at [540, 77] on span "Buscar registros" at bounding box center [535, 80] width 35 height 8
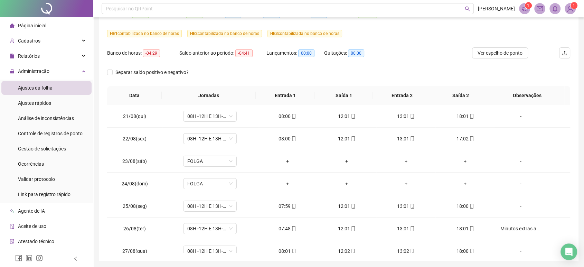
scroll to position [29, 0]
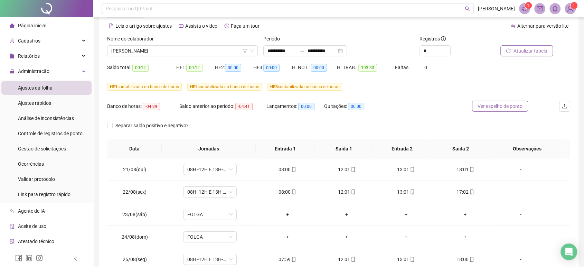
click at [484, 109] on span "Ver espelho de ponto" at bounding box center [499, 106] width 45 height 8
click at [275, 47] on input "**********" at bounding box center [281, 51] width 29 height 8
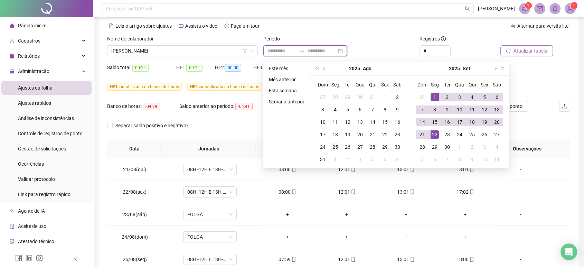
type input "**********"
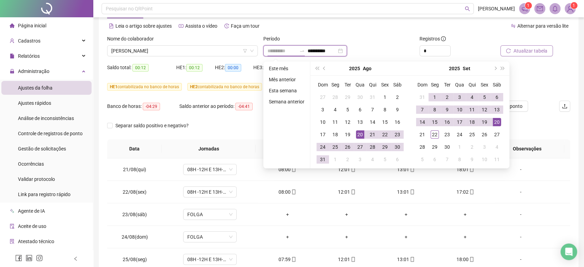
type input "**********"
click at [384, 38] on div "Período" at bounding box center [338, 40] width 151 height 10
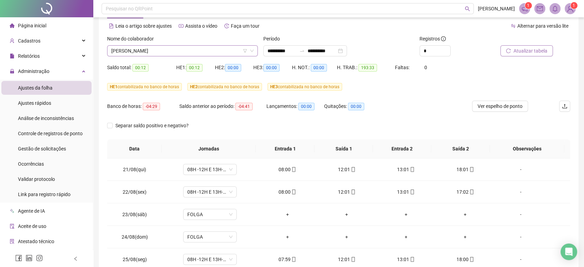
click at [177, 53] on span "[PERSON_NAME]" at bounding box center [182, 51] width 142 height 10
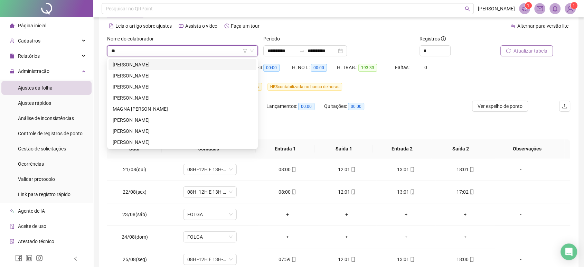
type input "***"
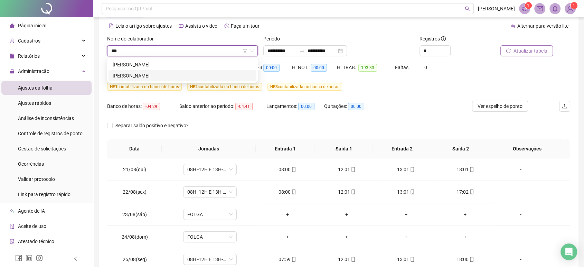
click at [182, 72] on div "[PERSON_NAME]" at bounding box center [182, 76] width 139 height 8
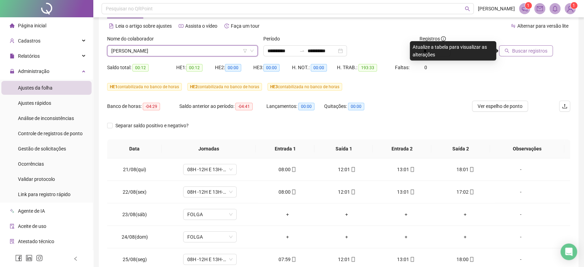
click at [536, 49] on span "Buscar registros" at bounding box center [529, 51] width 35 height 8
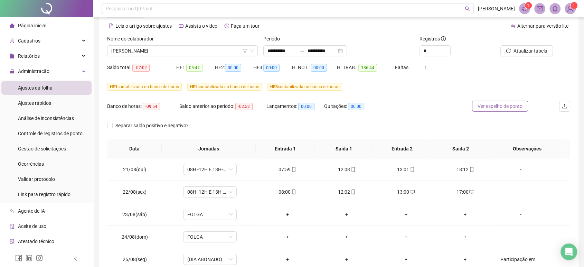
click at [504, 103] on span "Ver espelho de ponto" at bounding box center [499, 106] width 45 height 8
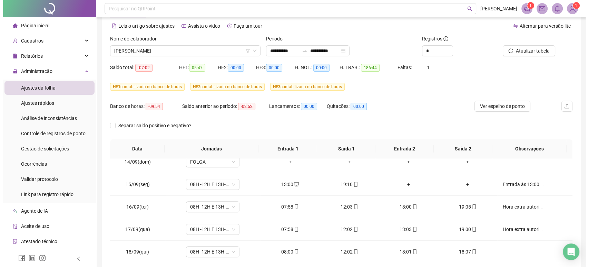
scroll to position [547, 0]
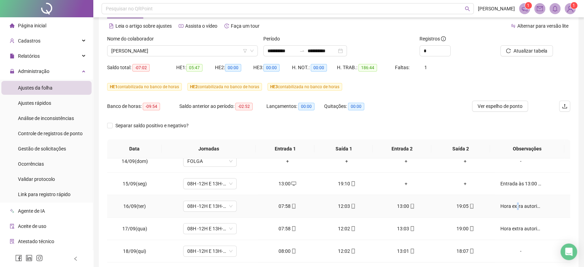
click at [511, 204] on div "Hora extra autorizada pelo Ralf." at bounding box center [520, 206] width 41 height 8
type textarea "**********"
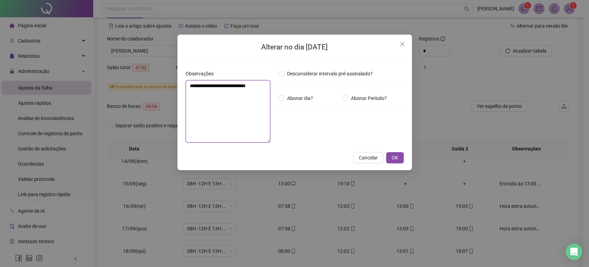
click at [240, 84] on textarea "**********" at bounding box center [228, 111] width 85 height 62
click at [398, 161] on span "OK" at bounding box center [395, 158] width 7 height 8
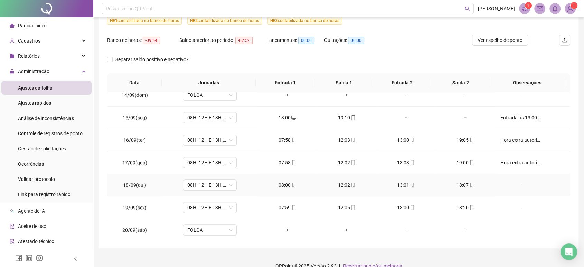
scroll to position [105, 0]
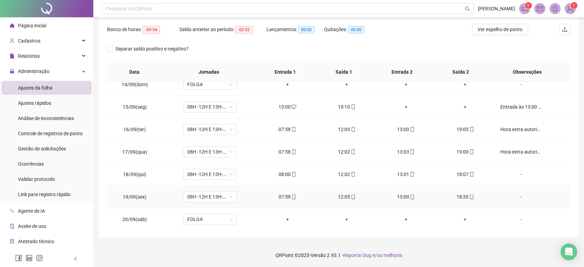
click at [514, 195] on div "-" at bounding box center [520, 197] width 41 height 8
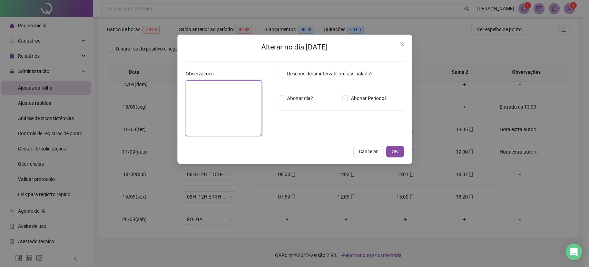
click at [212, 94] on textarea at bounding box center [224, 108] width 76 height 56
paste textarea "**********"
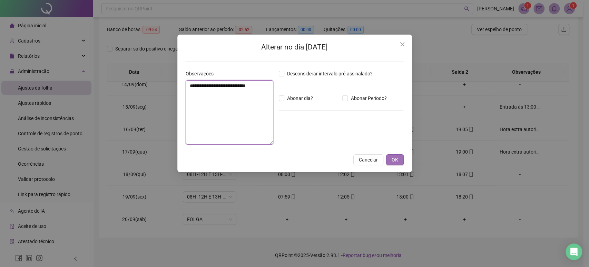
type textarea "**********"
click at [396, 157] on span "OK" at bounding box center [395, 160] width 7 height 8
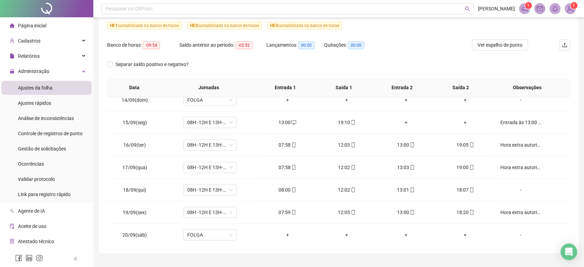
scroll to position [29, 0]
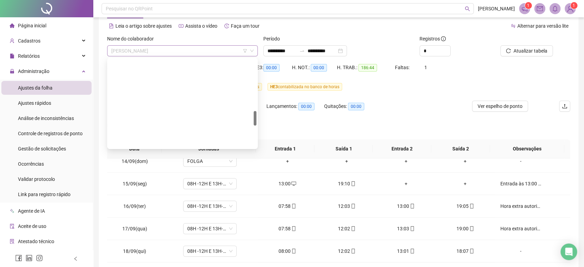
click at [205, 49] on span "[PERSON_NAME]" at bounding box center [182, 51] width 142 height 10
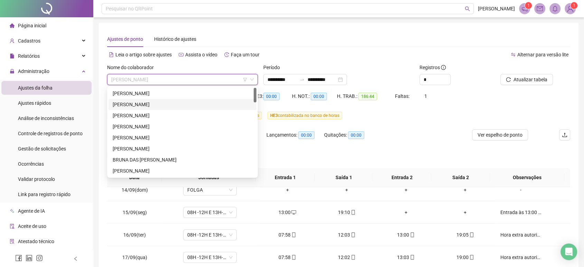
scroll to position [0, 0]
click at [184, 92] on div "[PERSON_NAME]" at bounding box center [182, 93] width 139 height 8
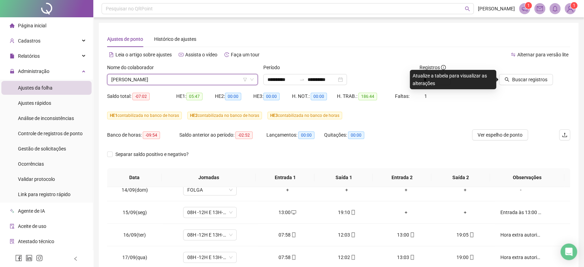
click at [177, 72] on div "Nome do colaborador" at bounding box center [182, 69] width 151 height 10
click at [177, 74] on div "[PERSON_NAME]" at bounding box center [182, 79] width 151 height 11
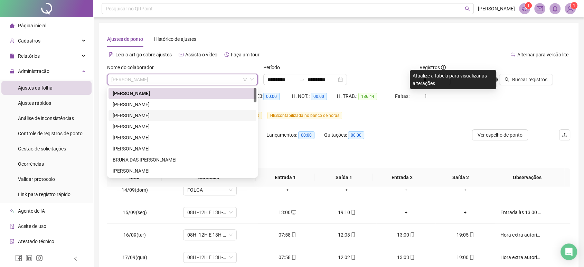
click at [175, 115] on div "[PERSON_NAME]" at bounding box center [182, 116] width 139 height 8
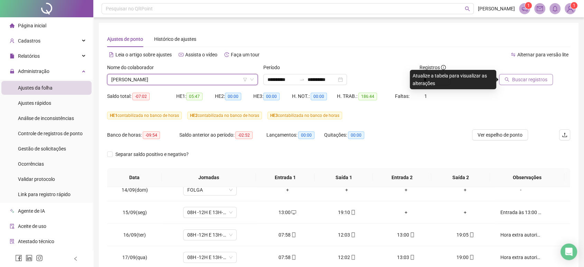
click at [501, 83] on button "Buscar registros" at bounding box center [526, 79] width 54 height 11
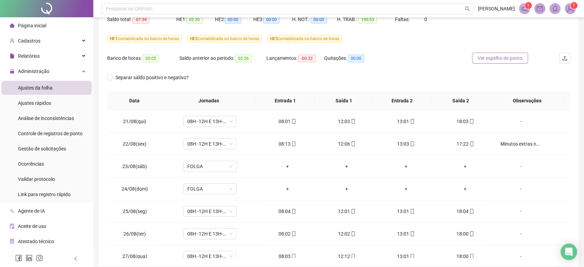
click at [509, 56] on span "Ver espelho de ponto" at bounding box center [499, 58] width 45 height 8
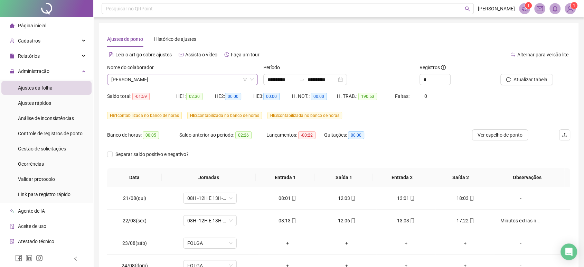
click at [159, 74] on span "[PERSON_NAME]" at bounding box center [182, 79] width 142 height 10
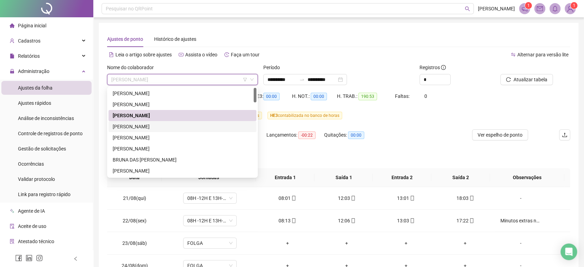
click at [170, 129] on div "[PERSON_NAME]" at bounding box center [182, 127] width 139 height 8
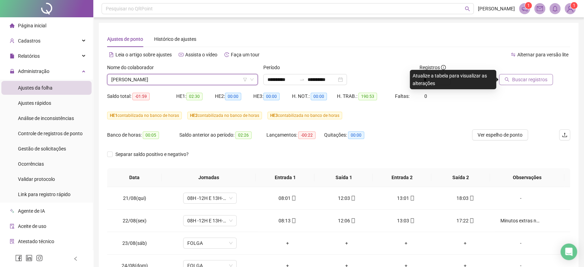
click at [530, 78] on span "Buscar registros" at bounding box center [529, 80] width 35 height 8
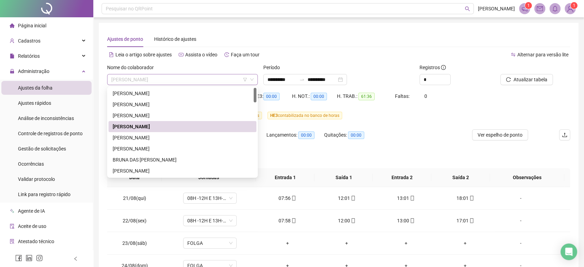
click at [168, 78] on span "[PERSON_NAME]" at bounding box center [182, 79] width 142 height 10
click at [177, 137] on div "[PERSON_NAME]" at bounding box center [182, 138] width 139 height 8
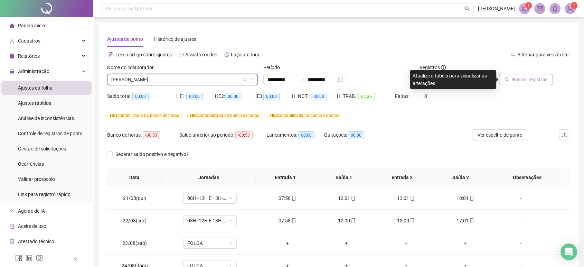
click at [514, 83] on span "Buscar registros" at bounding box center [529, 80] width 35 height 8
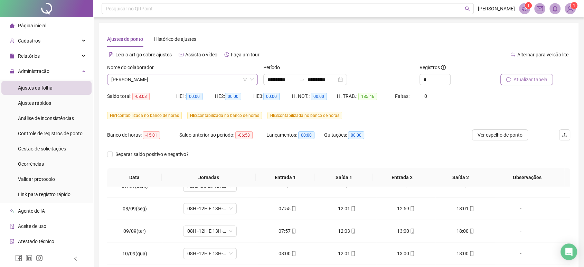
click at [171, 80] on span "[PERSON_NAME]" at bounding box center [182, 79] width 142 height 10
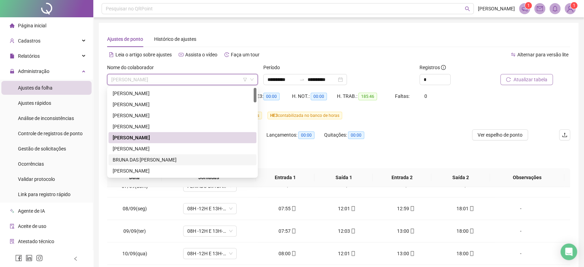
click at [165, 161] on div "BRUNA DAS [PERSON_NAME]" at bounding box center [182, 160] width 139 height 8
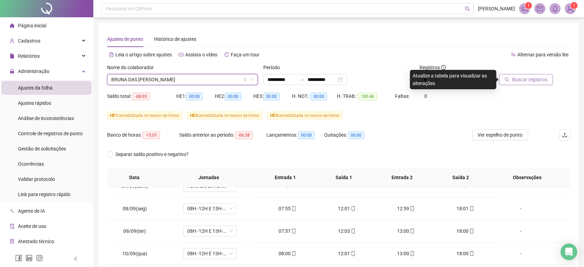
click at [517, 76] on span "Buscar registros" at bounding box center [529, 80] width 35 height 8
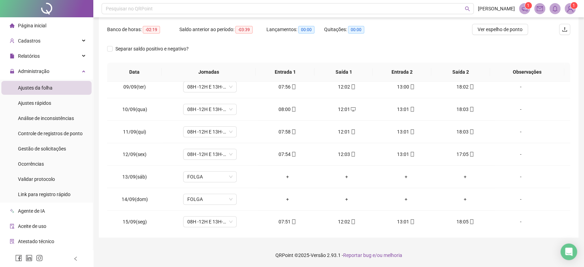
scroll to position [547, 0]
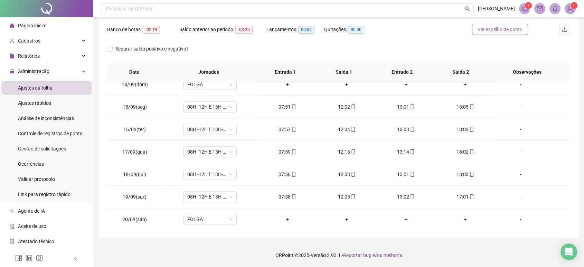
click at [506, 30] on span "Ver espelho de ponto" at bounding box center [499, 30] width 45 height 8
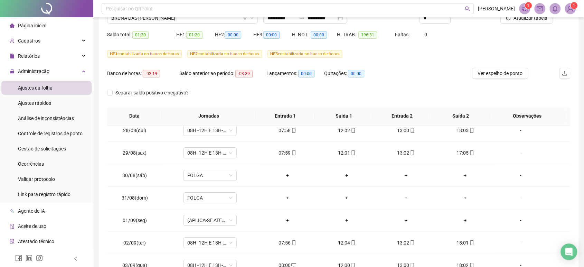
scroll to position [0, 0]
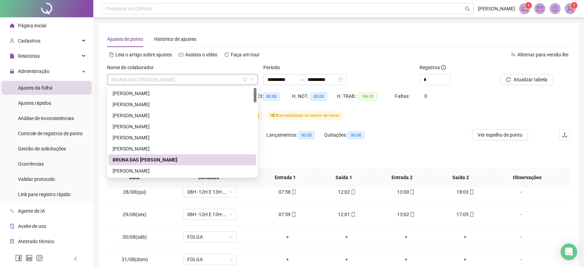
click at [177, 79] on span "BRUNA DAS [PERSON_NAME]" at bounding box center [182, 79] width 142 height 10
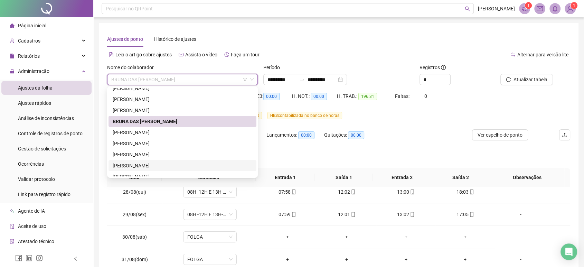
click at [168, 164] on div "[PERSON_NAME]" at bounding box center [182, 166] width 139 height 8
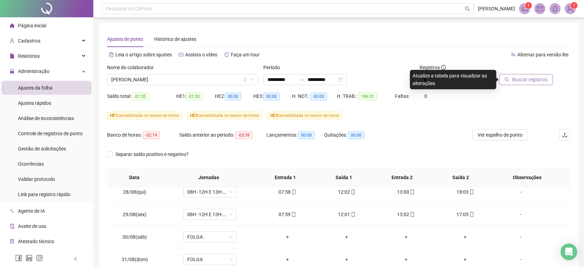
click at [527, 77] on span "Buscar registros" at bounding box center [529, 80] width 35 height 8
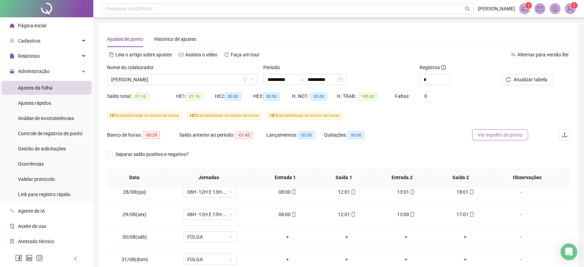
click at [500, 134] on span "Ver espelho de ponto" at bounding box center [499, 135] width 45 height 8
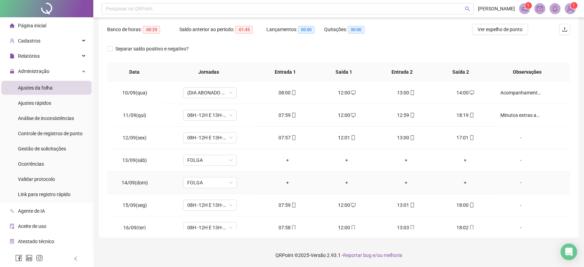
scroll to position [432, 0]
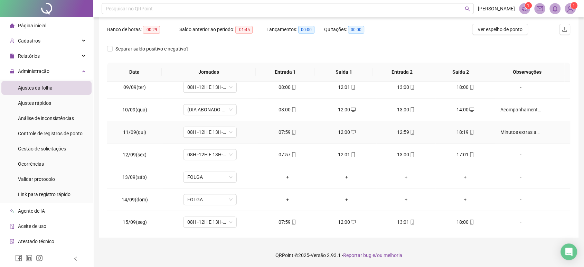
click at [509, 128] on div "Minutos extras autorizados pelo Rafael." at bounding box center [520, 132] width 41 height 8
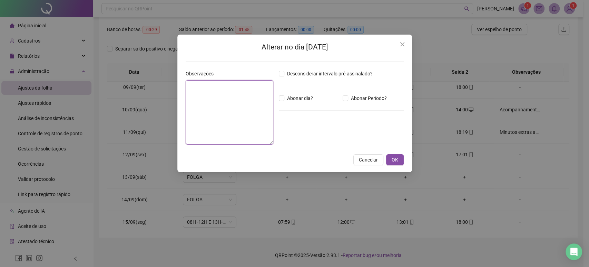
click at [215, 88] on textarea at bounding box center [230, 112] width 88 height 64
type textarea "**********"
drag, startPoint x: 210, startPoint y: 98, endPoint x: 163, endPoint y: 69, distance: 55.2
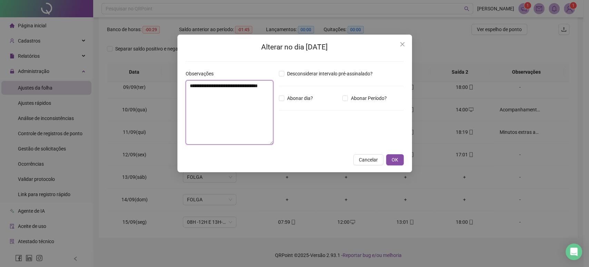
click at [163, 69] on div "**********" at bounding box center [294, 133] width 589 height 267
click at [394, 156] on span "OK" at bounding box center [395, 160] width 7 height 8
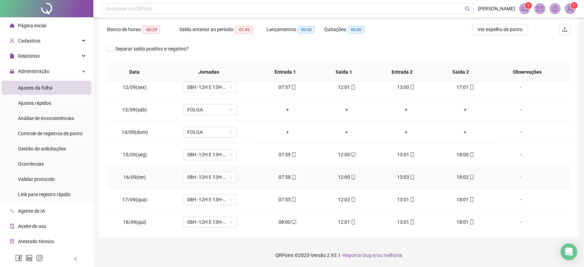
scroll to position [547, 0]
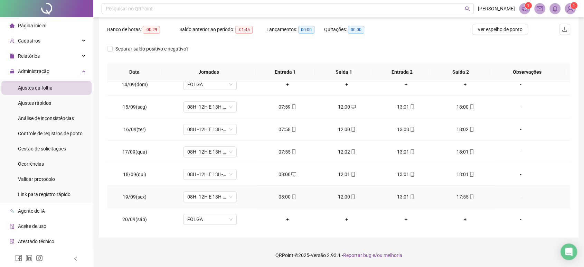
click at [518, 195] on div "-" at bounding box center [520, 197] width 41 height 8
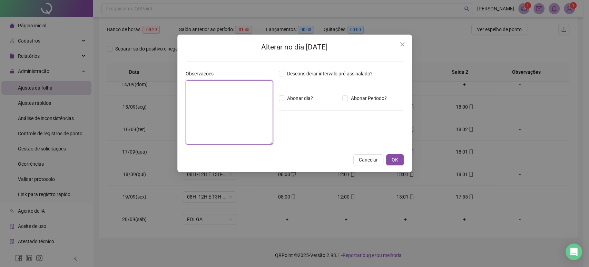
click at [210, 95] on textarea at bounding box center [230, 112] width 88 height 64
paste textarea "**********"
type textarea "**********"
click at [393, 158] on span "OK" at bounding box center [395, 160] width 7 height 8
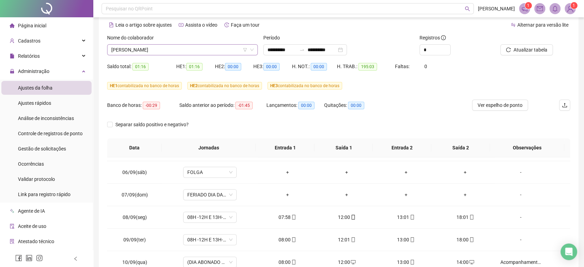
scroll to position [0, 0]
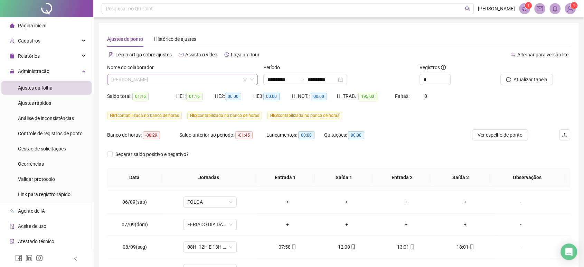
click at [174, 76] on span "[PERSON_NAME]" at bounding box center [182, 79] width 142 height 10
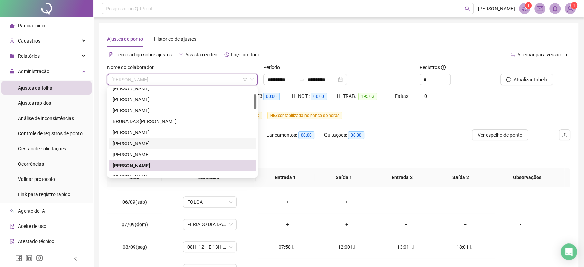
scroll to position [77, 0]
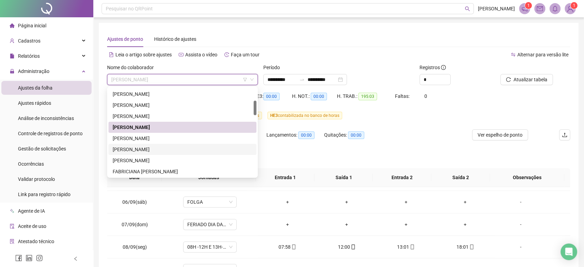
click at [182, 148] on div "EVELIM FABIANE RODRIGUES DE SOUZA" at bounding box center [182, 149] width 139 height 8
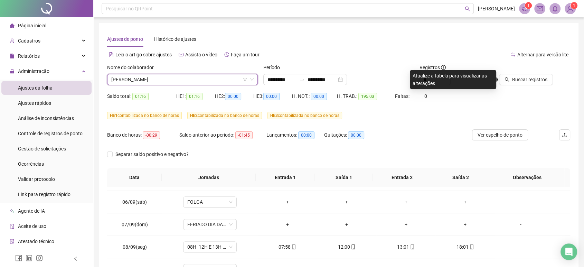
click at [193, 84] on span "EVELIM FABIANE RODRIGUES DE SOUZA" at bounding box center [182, 79] width 142 height 10
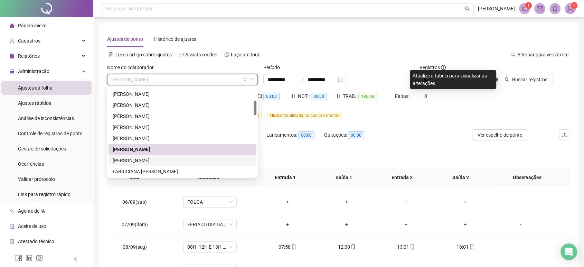
scroll to position [115, 0]
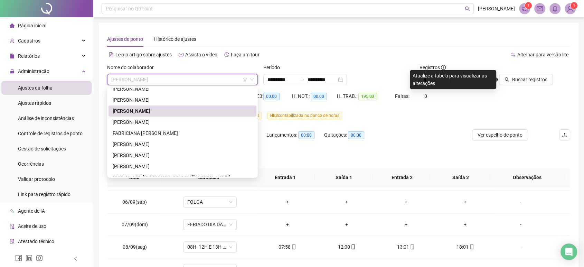
click at [171, 110] on div "EVELIM FABIANE RODRIGUES DE SOUZA" at bounding box center [182, 111] width 139 height 8
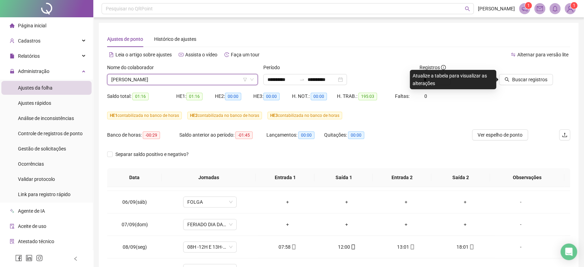
click at [531, 85] on div "Buscar registros" at bounding box center [533, 77] width 78 height 27
click at [528, 79] on span "Buscar registros" at bounding box center [529, 80] width 35 height 8
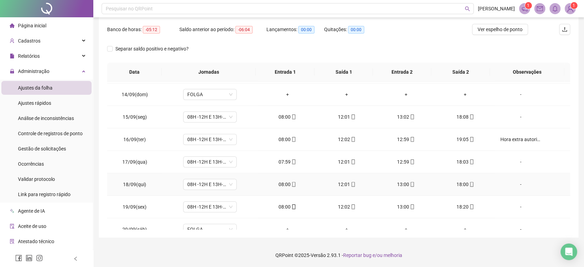
scroll to position [547, 0]
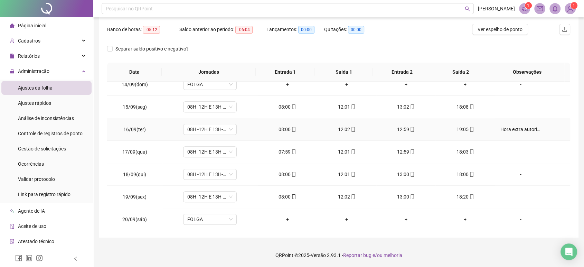
click at [528, 126] on div "Hora extra autorizada pelo Ralf." at bounding box center [520, 129] width 41 height 8
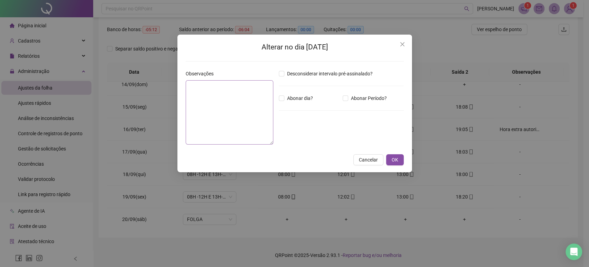
type textarea "**********"
click at [247, 87] on textarea "**********" at bounding box center [230, 112] width 88 height 64
click at [246, 87] on textarea "**********" at bounding box center [230, 112] width 88 height 64
click at [397, 161] on span "OK" at bounding box center [395, 160] width 7 height 8
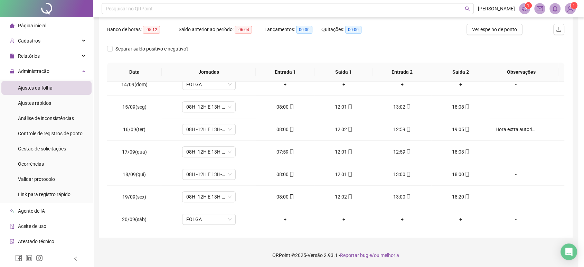
click at [519, 193] on div "-" at bounding box center [515, 197] width 41 height 8
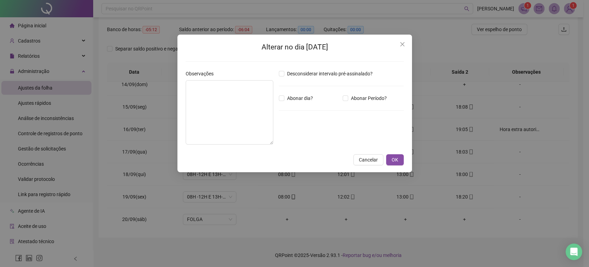
click at [519, 193] on div "Alterar no dia 19/09/2025 Observações Desconsiderar intervalo pré-assinalado? A…" at bounding box center [294, 133] width 589 height 267
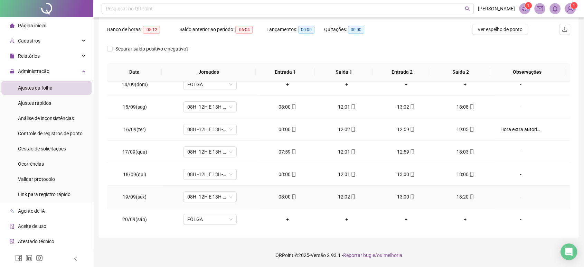
click at [511, 195] on div "-" at bounding box center [520, 197] width 41 height 8
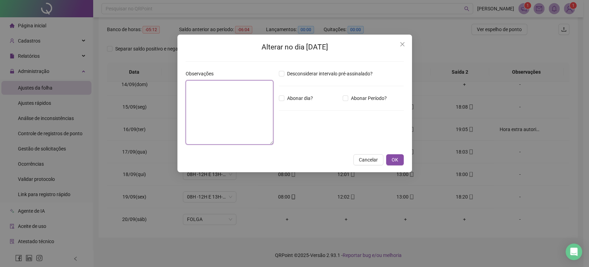
click at [220, 120] on textarea at bounding box center [230, 112] width 88 height 64
paste textarea "**********"
type textarea "**********"
click at [391, 160] on button "OK" at bounding box center [395, 159] width 18 height 11
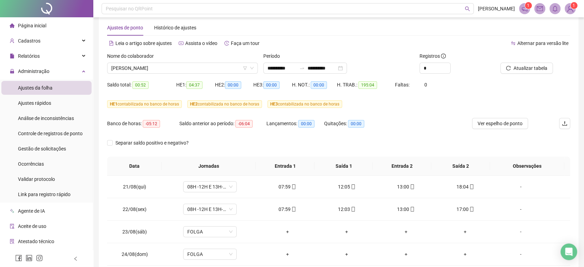
scroll to position [0, 0]
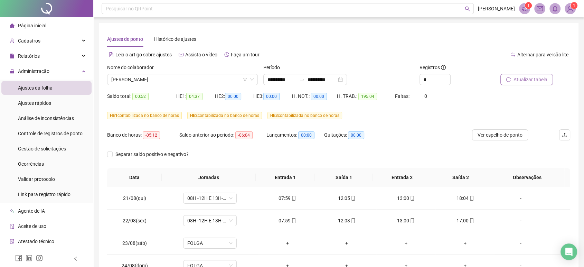
click at [535, 80] on span "Atualizar tabela" at bounding box center [530, 80] width 34 height 8
click at [494, 135] on span "Ver espelho de ponto" at bounding box center [499, 135] width 45 height 8
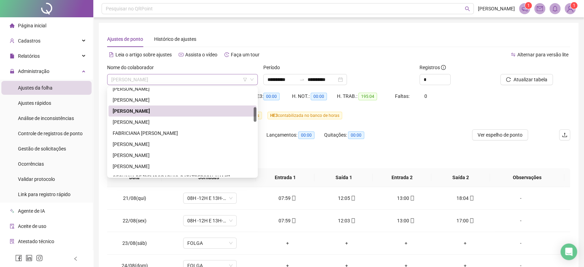
click at [172, 77] on span "EVELIM FABIANE RODRIGUES DE SOUZA" at bounding box center [182, 79] width 142 height 10
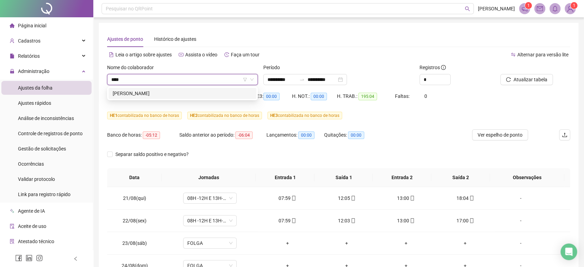
type input "*****"
click at [209, 94] on div "THAIS PIRES DE SOUSA" at bounding box center [182, 93] width 139 height 8
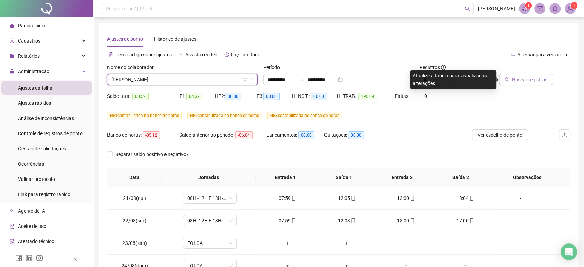
click at [513, 83] on span "Buscar registros" at bounding box center [529, 80] width 35 height 8
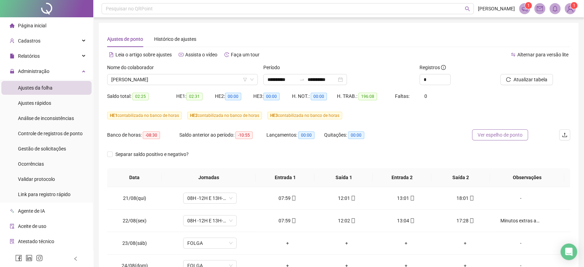
click at [497, 136] on span "Ver espelho de ponto" at bounding box center [499, 135] width 45 height 8
click at [495, 136] on span "Ver espelho de ponto" at bounding box center [499, 135] width 45 height 8
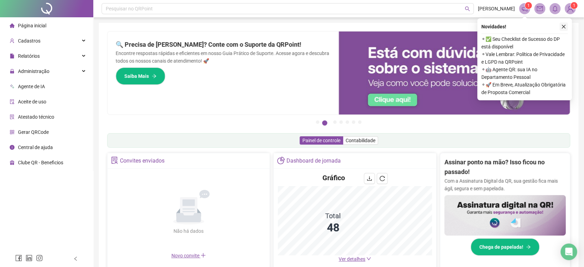
click at [562, 29] on button "button" at bounding box center [563, 26] width 8 height 8
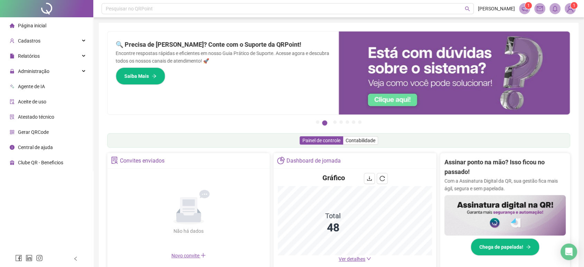
click at [28, 63] on ul "Página inicial Cadastros Relatórios Administração Agente de IA Aceite de uso At…" at bounding box center [46, 93] width 93 height 153
click at [33, 71] on span "Administração" at bounding box center [33, 71] width 31 height 6
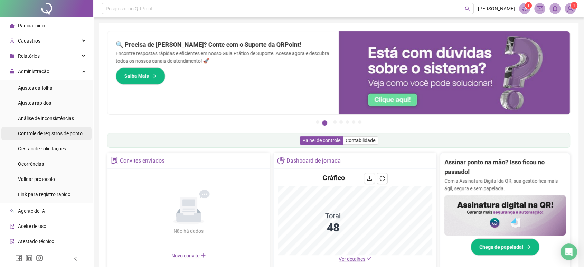
click at [54, 133] on span "Controle de registros de ponto" at bounding box center [50, 134] width 65 height 6
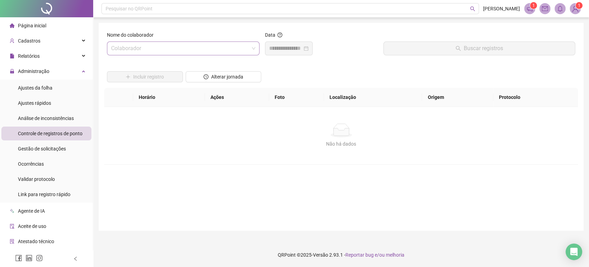
click at [171, 46] on input "search" at bounding box center [180, 48] width 138 height 13
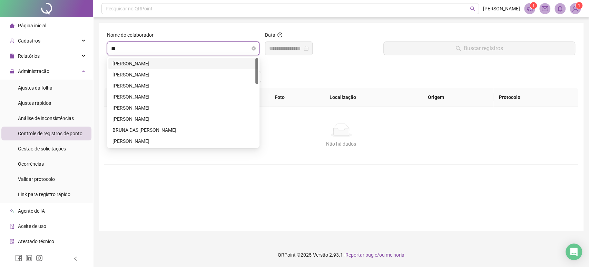
type input "***"
click at [164, 62] on div "[PERSON_NAME]" at bounding box center [184, 64] width 142 height 8
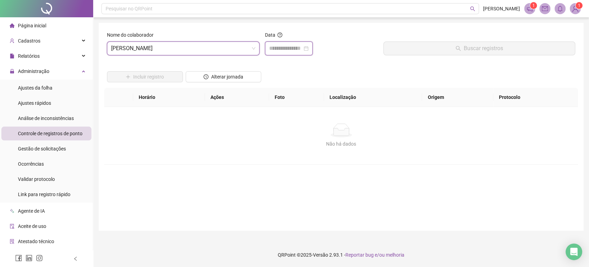
click at [299, 44] on input at bounding box center [285, 48] width 33 height 8
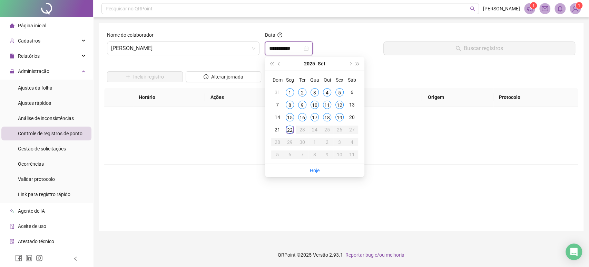
type input "**********"
click at [292, 132] on div "22" at bounding box center [290, 129] width 8 height 8
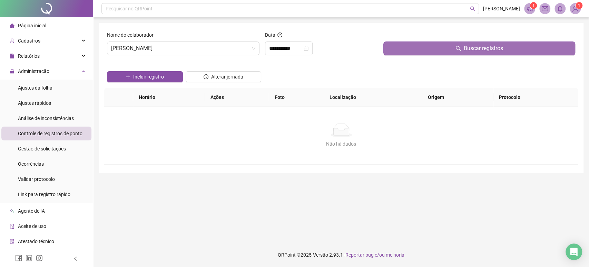
drag, startPoint x: 467, startPoint y: 46, endPoint x: 480, endPoint y: 44, distance: 12.9
click at [466, 46] on span "Buscar registros" at bounding box center [483, 48] width 39 height 8
